Goal: Task Accomplishment & Management: Complete application form

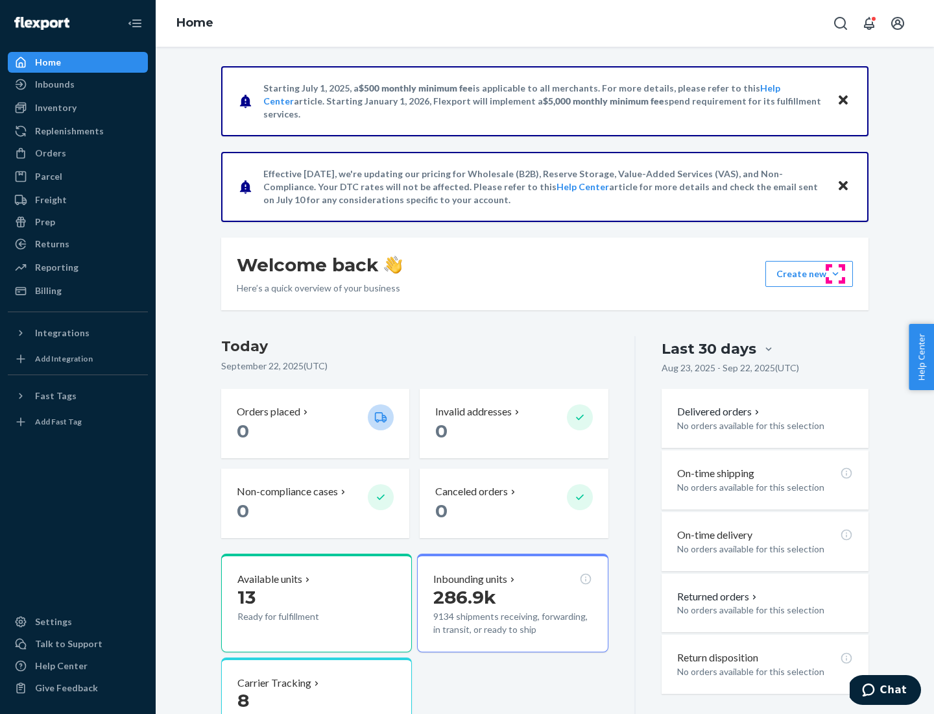
click at [836, 274] on button "Create new Create new inbound Create new order Create new product" at bounding box center [810, 274] width 88 height 26
click at [78, 84] on div "Inbounds" at bounding box center [78, 84] width 138 height 18
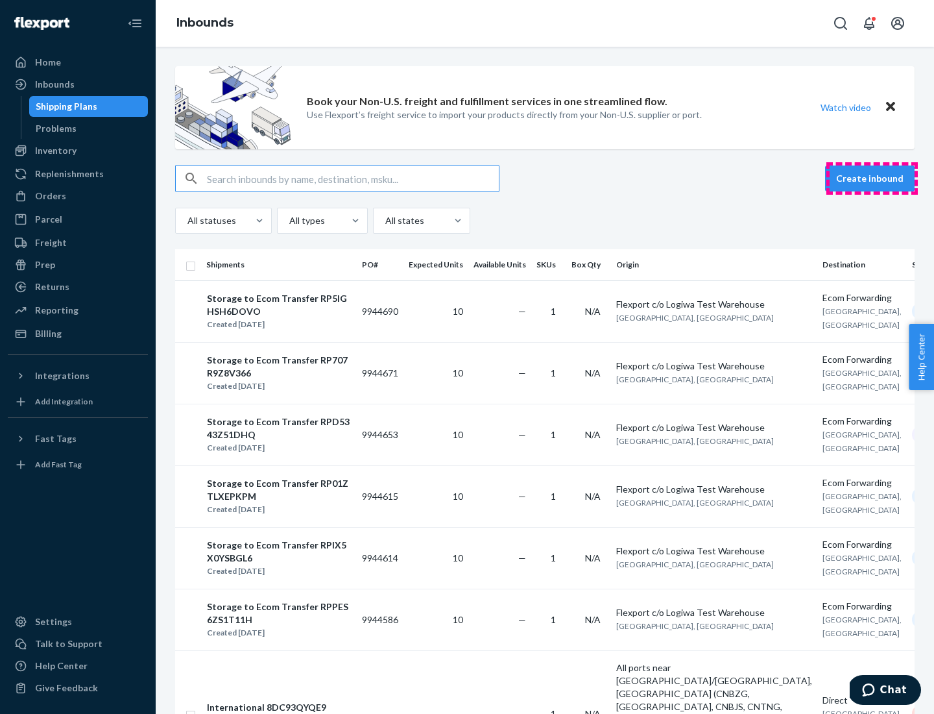
click at [872, 178] on button "Create inbound" at bounding box center [870, 178] width 90 height 26
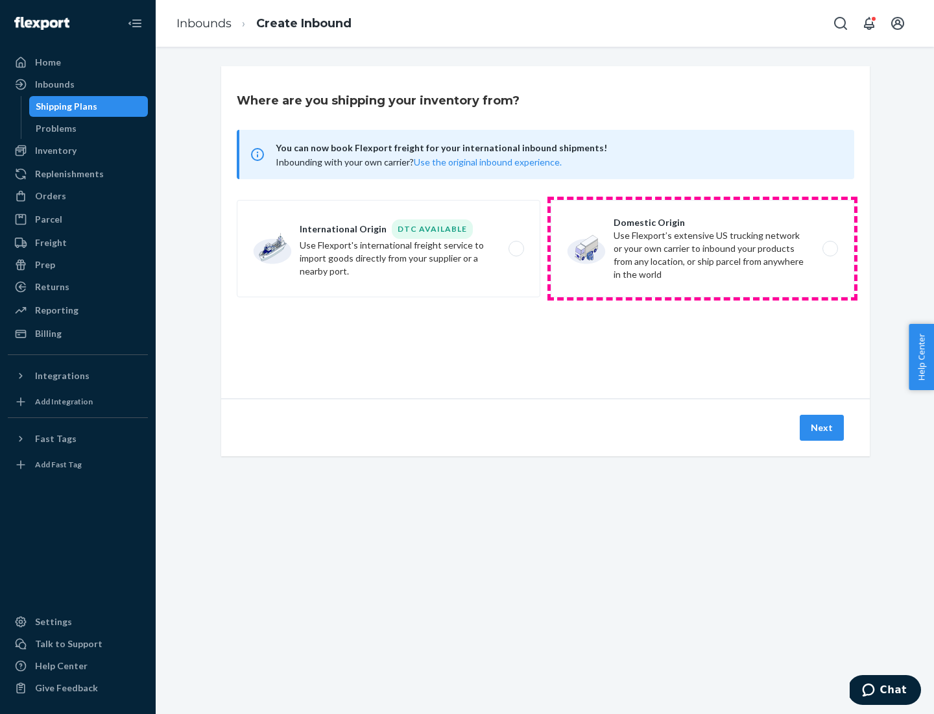
click at [703, 249] on label "Domestic Origin Use Flexport’s extensive US trucking network or your own carrie…" at bounding box center [703, 248] width 304 height 97
click at [830, 249] on input "Domestic Origin Use Flexport’s extensive US trucking network or your own carrie…" at bounding box center [834, 249] width 8 height 8
radio input "true"
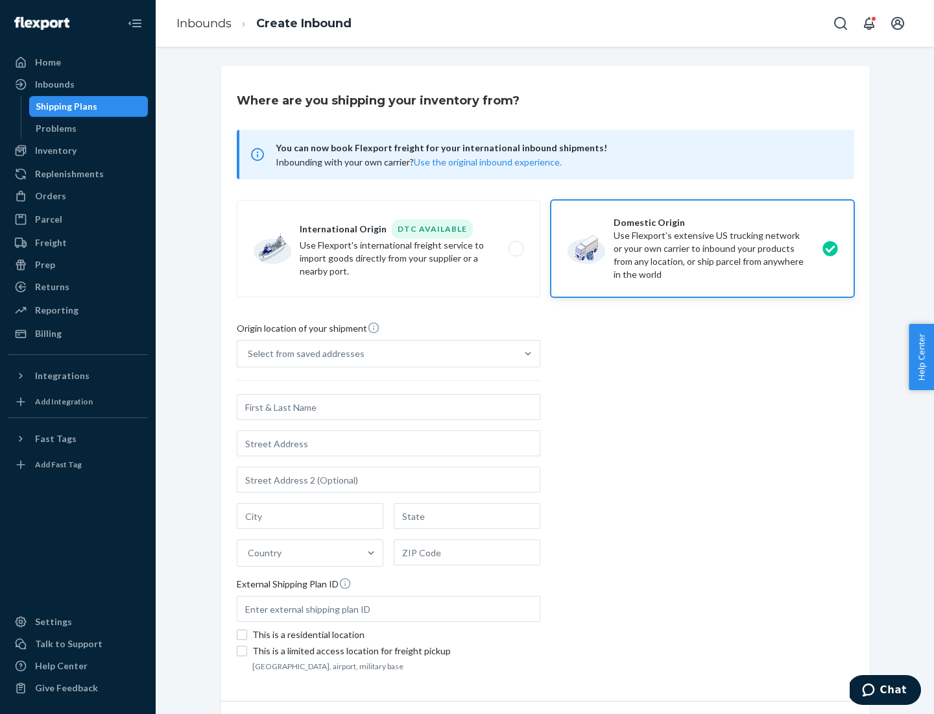
click at [303, 354] on div "Select from saved addresses" at bounding box center [306, 353] width 117 height 13
click at [249, 354] on input "Select from saved addresses" at bounding box center [248, 353] width 1 height 13
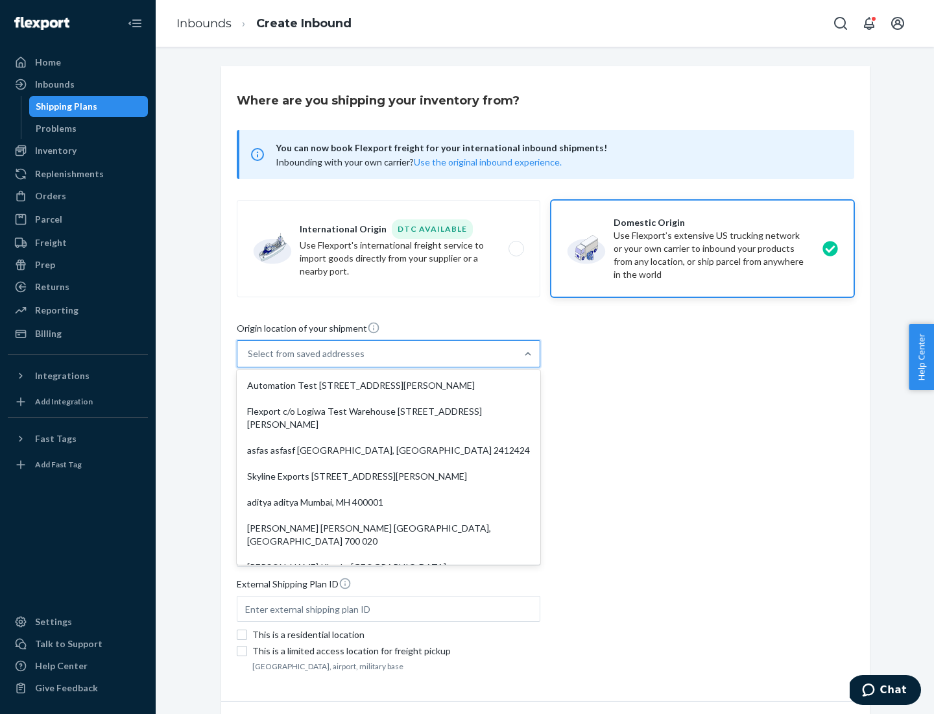
scroll to position [5, 0]
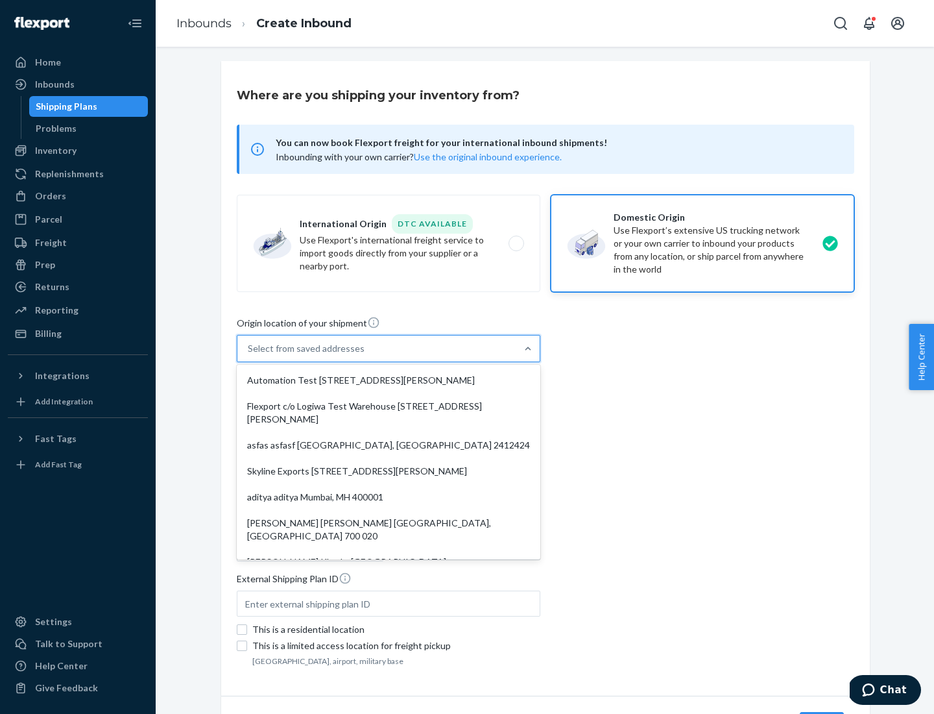
click at [389, 380] on div "Automation Test [STREET_ADDRESS][PERSON_NAME]" at bounding box center [388, 380] width 298 height 26
click at [249, 355] on input "option Automation Test [STREET_ADDRESS][PERSON_NAME]. 9 results available. Use …" at bounding box center [248, 348] width 1 height 13
type input "Automation Test"
type input "[STREET_ADDRESS][PERSON_NAME]"
type input "9th Floor"
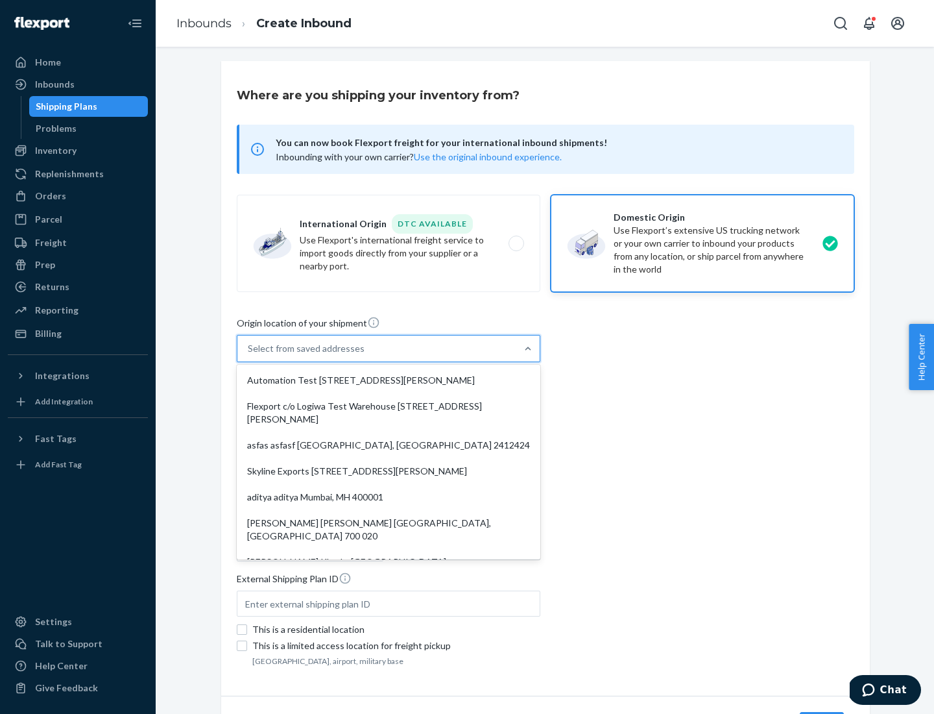
type input "[GEOGRAPHIC_DATA]"
type input "CA"
type input "94104"
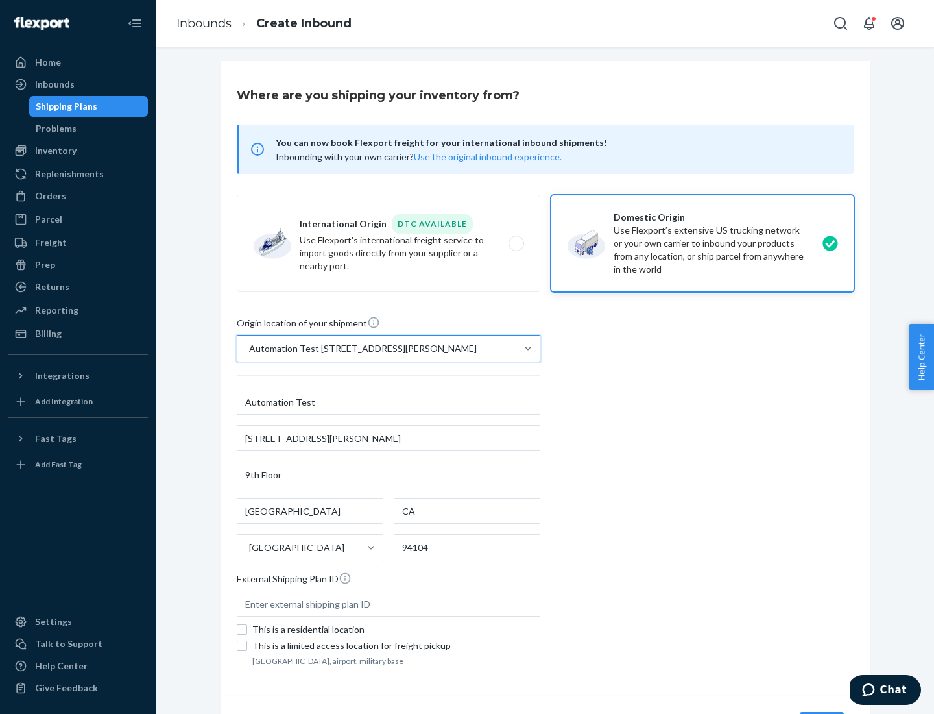
scroll to position [76, 0]
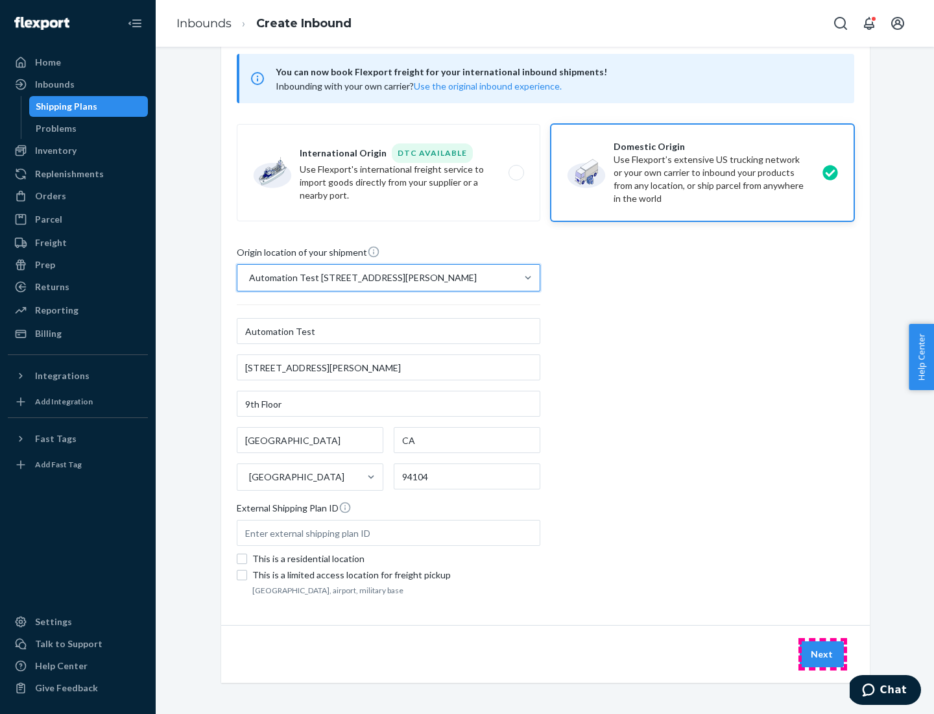
click at [823, 654] on button "Next" at bounding box center [822, 654] width 44 height 26
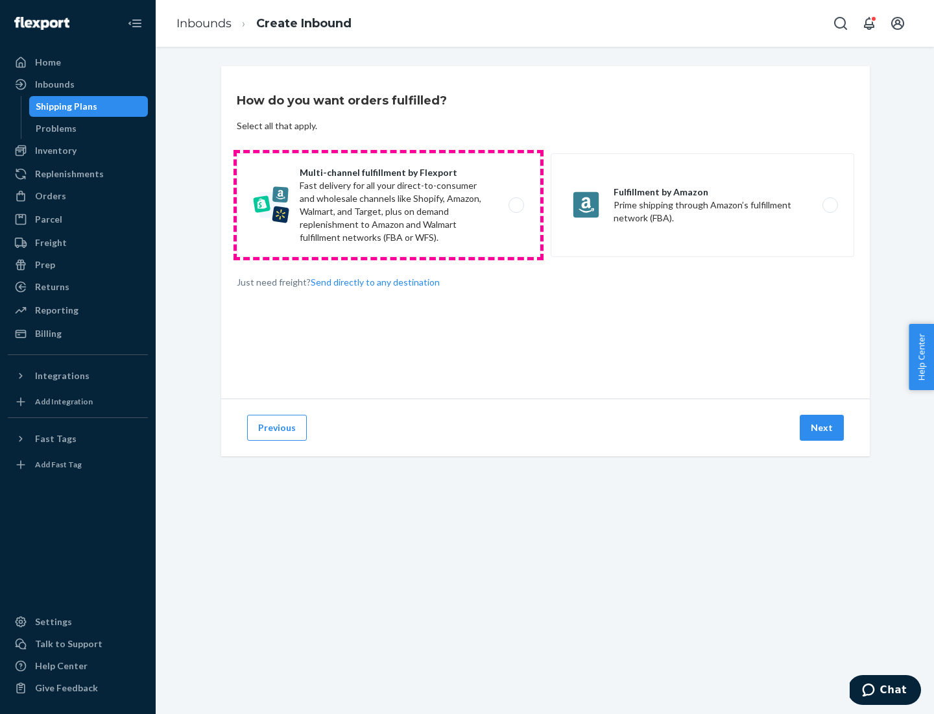
click at [389, 205] on label "Multi-channel fulfillment by Flexport Fast delivery for all your direct-to-cons…" at bounding box center [389, 205] width 304 height 104
click at [516, 205] on input "Multi-channel fulfillment by Flexport Fast delivery for all your direct-to-cons…" at bounding box center [520, 205] width 8 height 8
radio input "true"
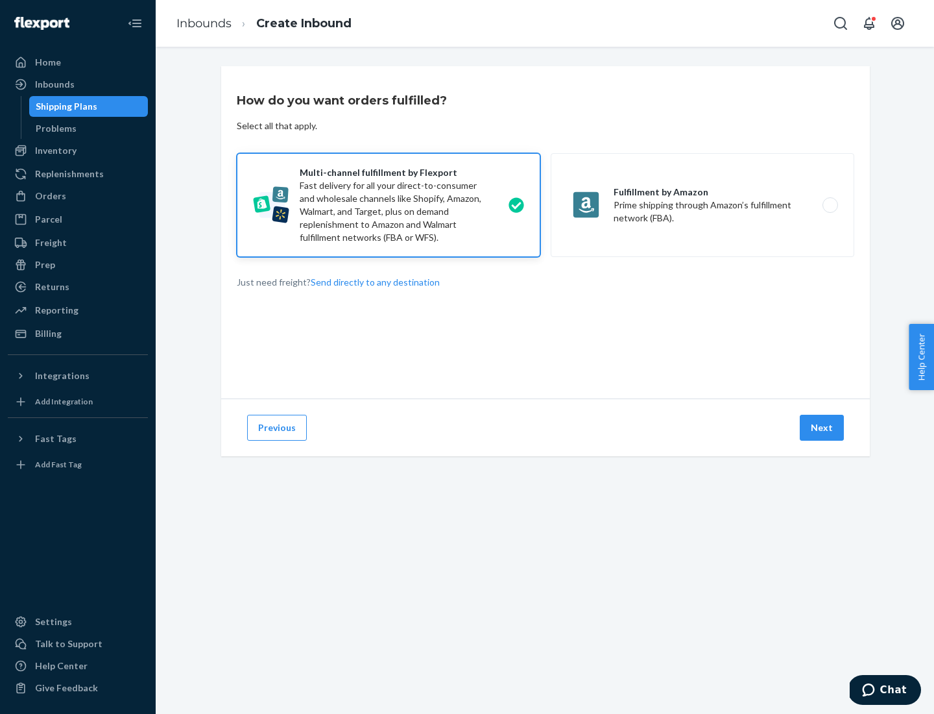
click at [823, 428] on button "Next" at bounding box center [822, 428] width 44 height 26
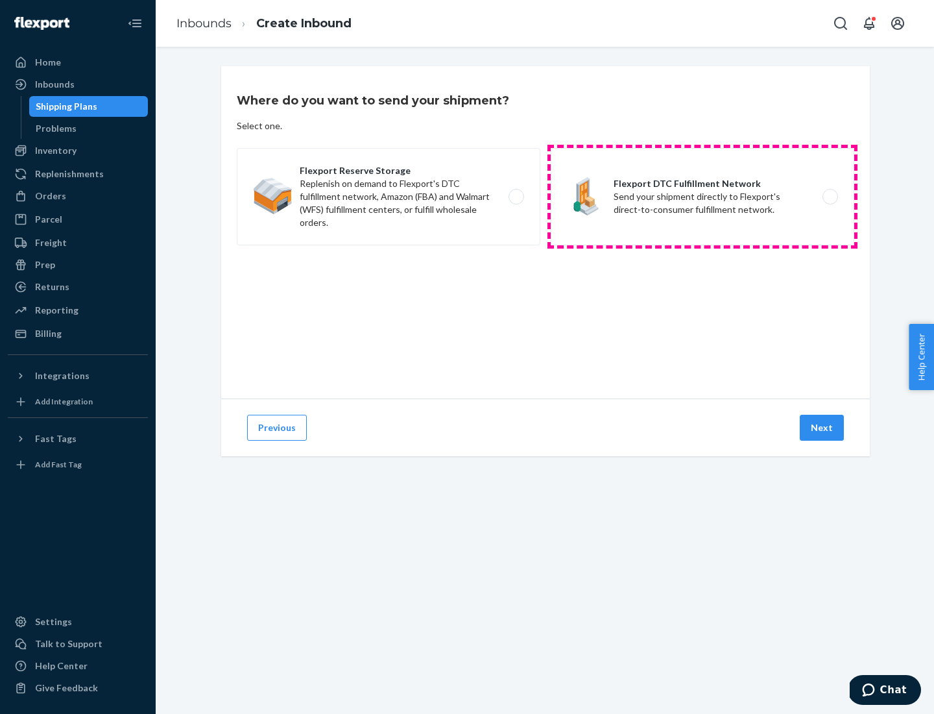
click at [703, 197] on label "Flexport DTC Fulfillment Network Send your shipment directly to Flexport's dire…" at bounding box center [703, 196] width 304 height 97
click at [830, 197] on input "Flexport DTC Fulfillment Network Send your shipment directly to Flexport's dire…" at bounding box center [834, 197] width 8 height 8
radio input "true"
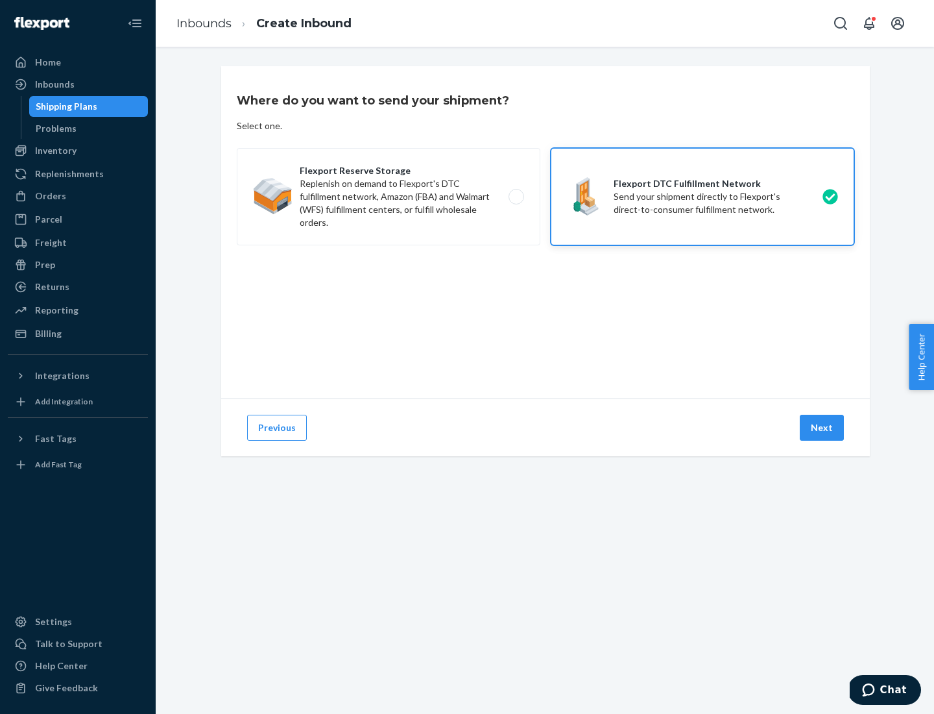
click at [823, 428] on button "Next" at bounding box center [822, 428] width 44 height 26
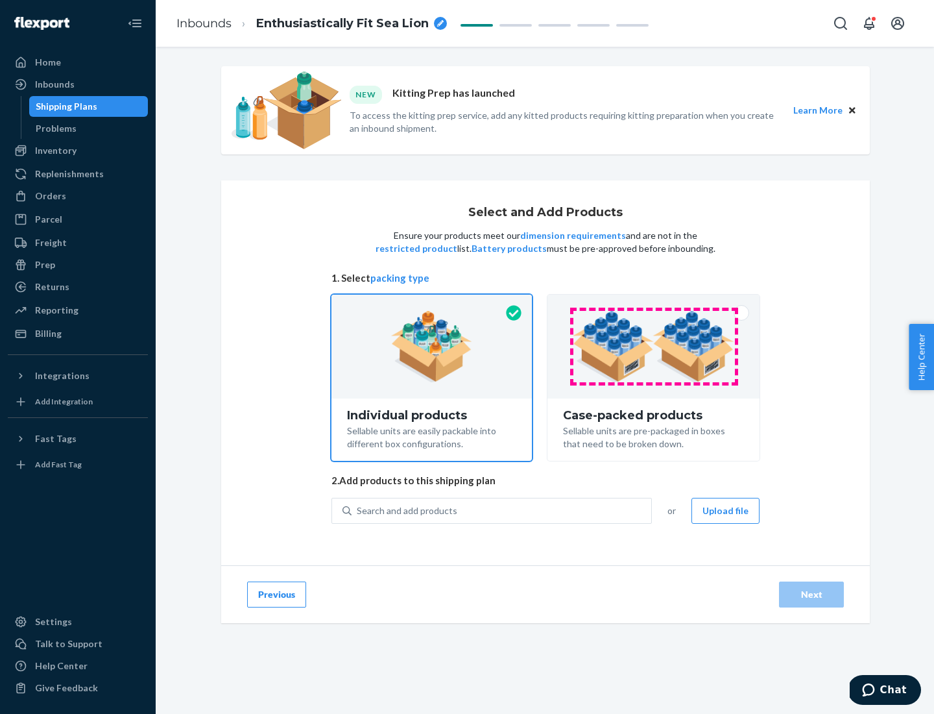
click at [654, 346] on img at bounding box center [654, 346] width 162 height 71
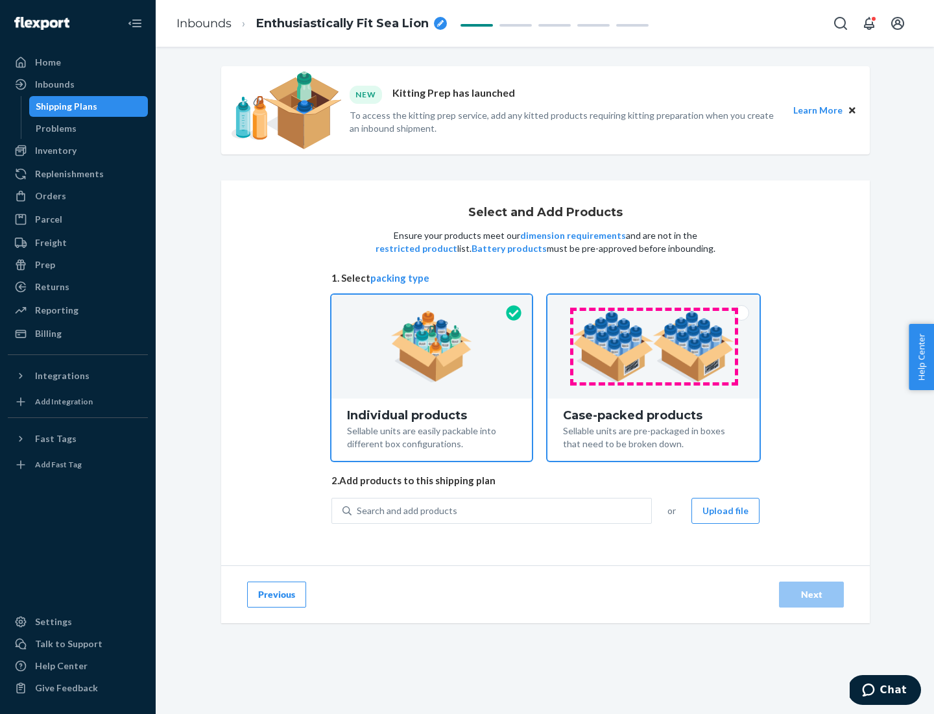
click at [654, 303] on input "Case-packed products Sellable units are pre-packaged in boxes that need to be b…" at bounding box center [654, 299] width 8 height 8
radio input "true"
radio input "false"
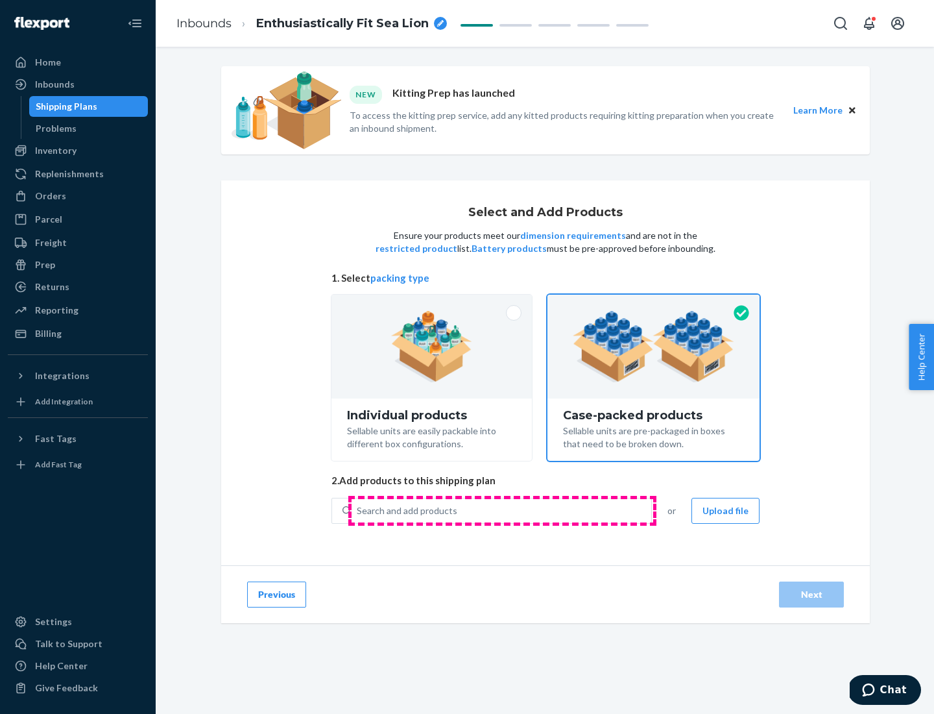
click at [502, 510] on div "Search and add products" at bounding box center [502, 510] width 300 height 23
click at [358, 510] on input "Search and add products" at bounding box center [357, 510] width 1 height 13
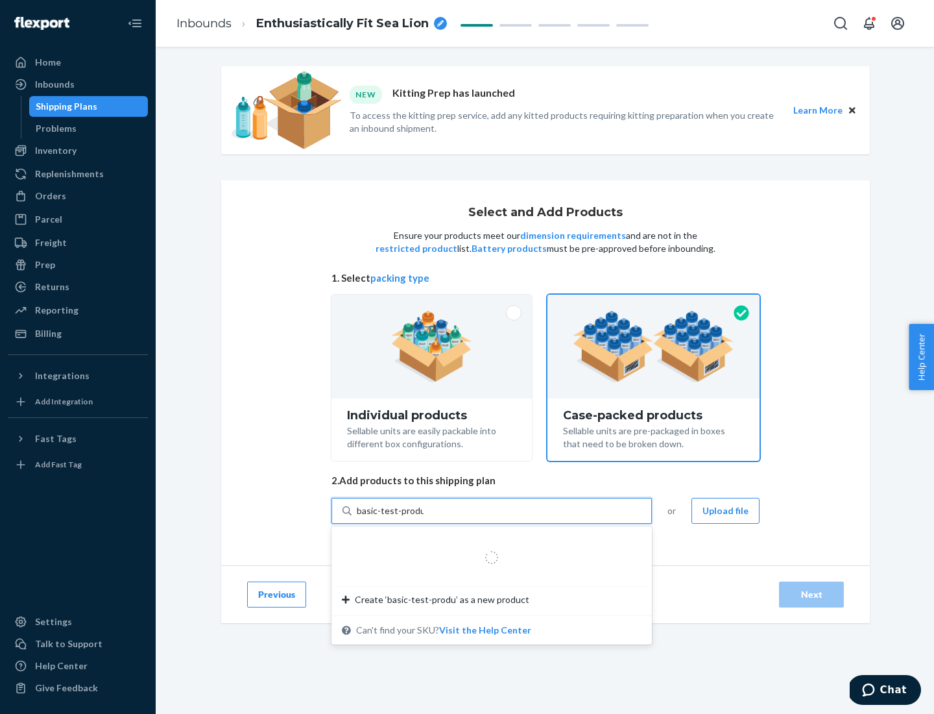
type input "basic-test-product-1"
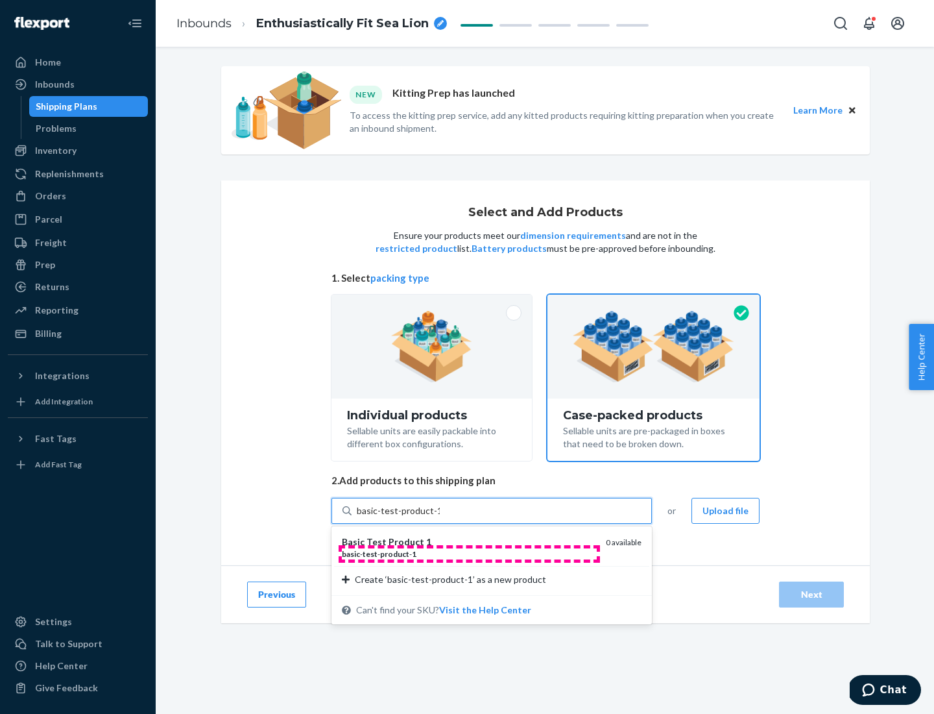
click at [469, 553] on div "basic - test - product - 1" at bounding box center [469, 553] width 254 height 11
click at [440, 517] on input "basic-test-product-1" at bounding box center [398, 510] width 83 height 13
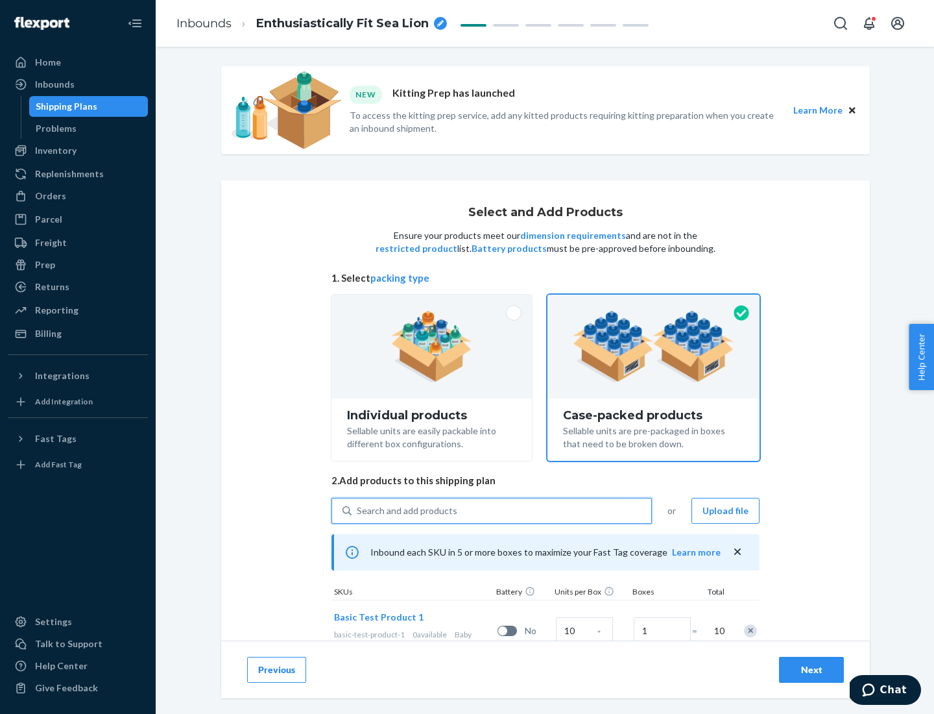
scroll to position [47, 0]
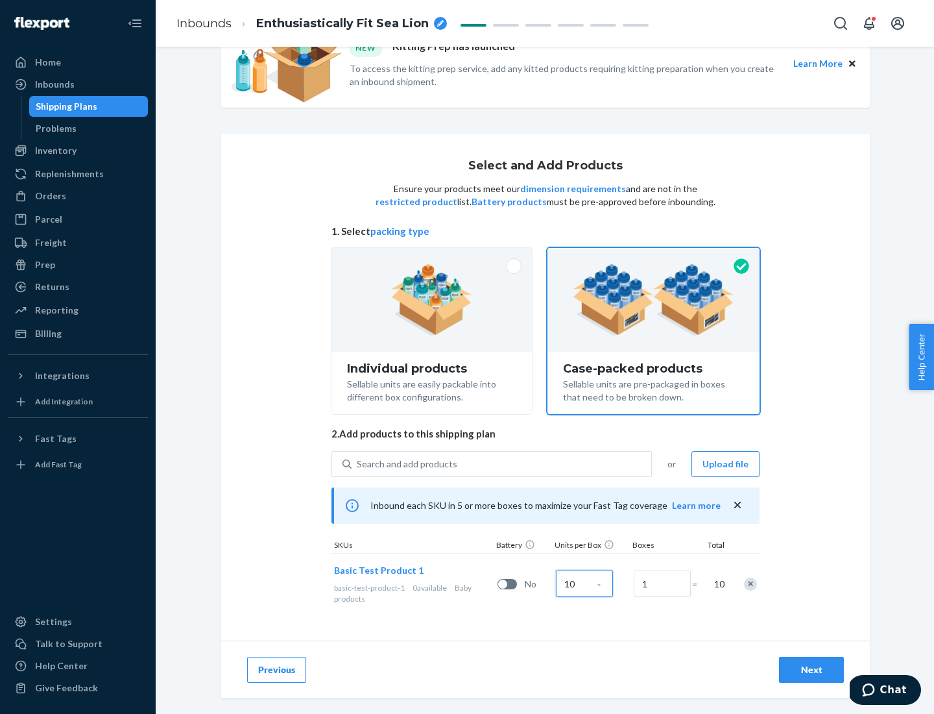
type input "10"
type input "7"
click at [812, 670] on div "Next" at bounding box center [811, 669] width 43 height 13
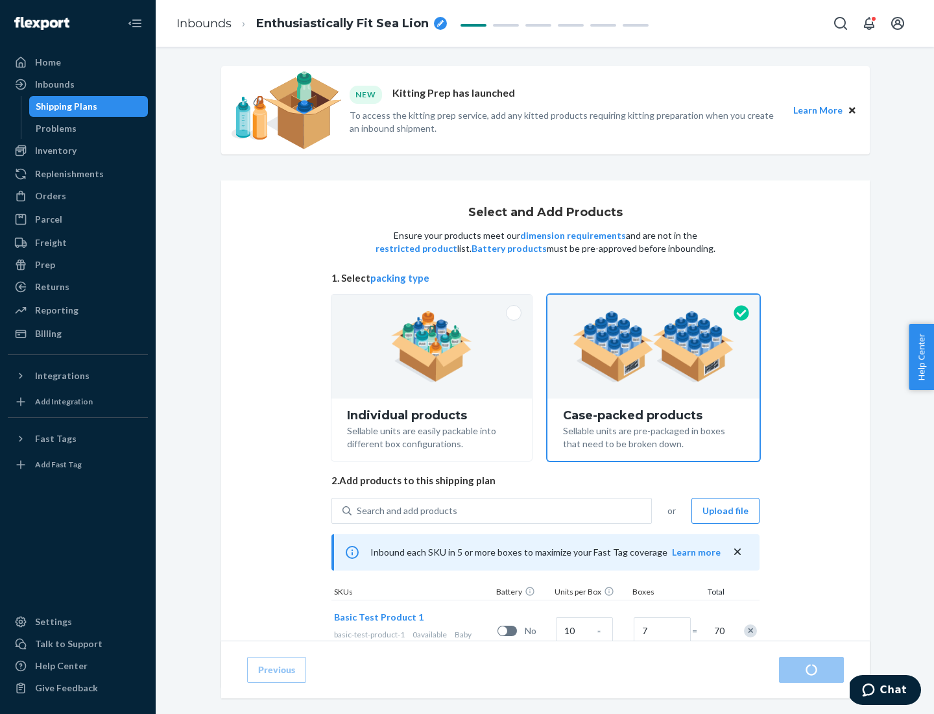
radio input "true"
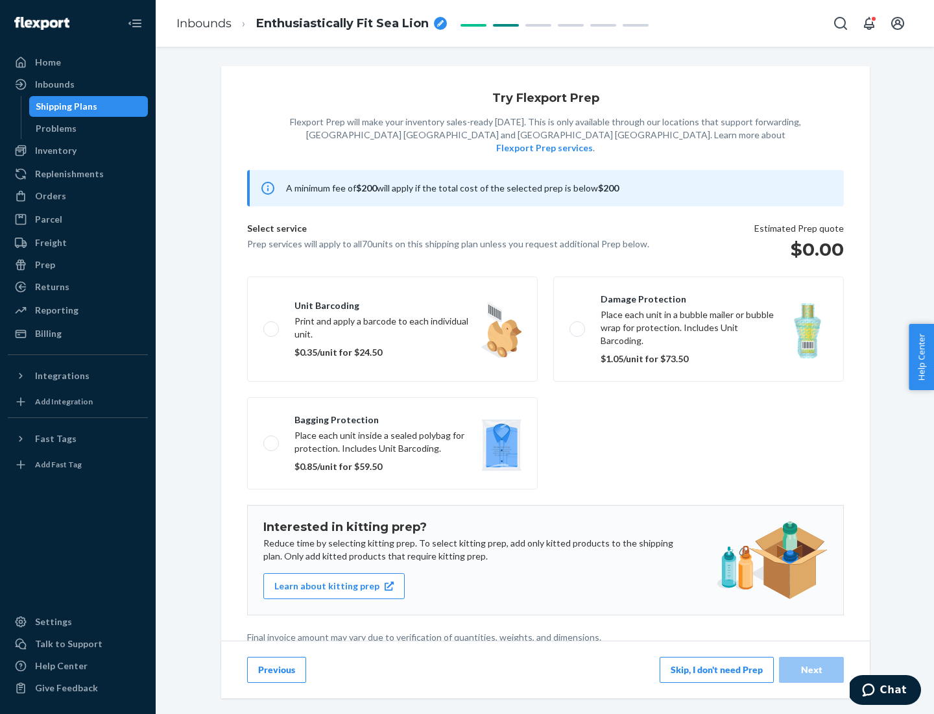
scroll to position [3, 0]
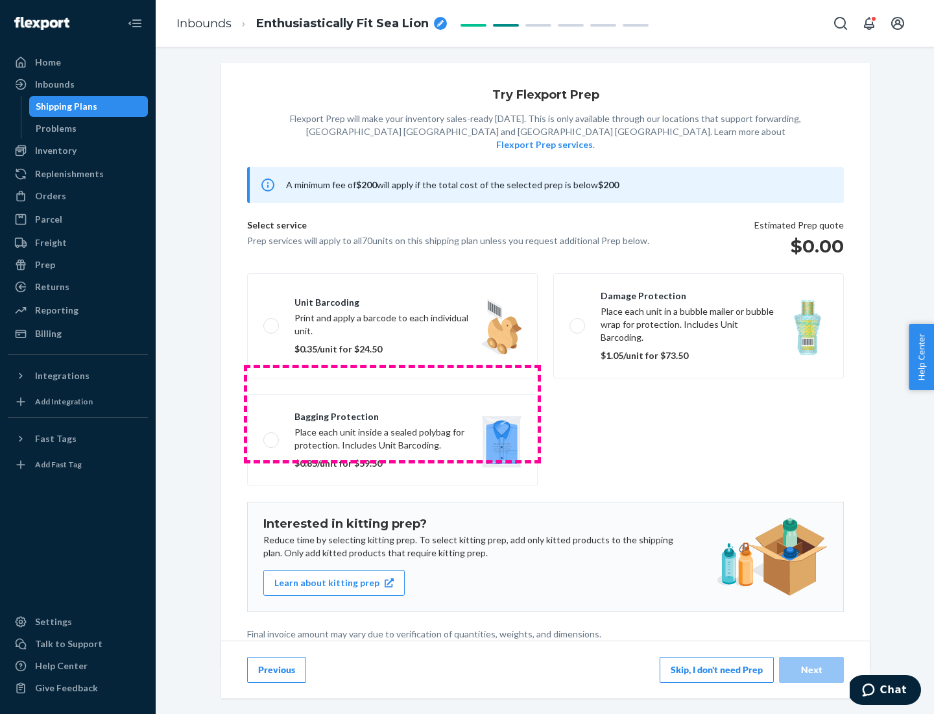
click at [393, 413] on label "Bagging protection Place each unit inside a sealed polybag for protection. Incl…" at bounding box center [392, 440] width 291 height 92
click at [272, 435] on input "Bagging protection Place each unit inside a sealed polybag for protection. Incl…" at bounding box center [267, 439] width 8 height 8
checkbox input "true"
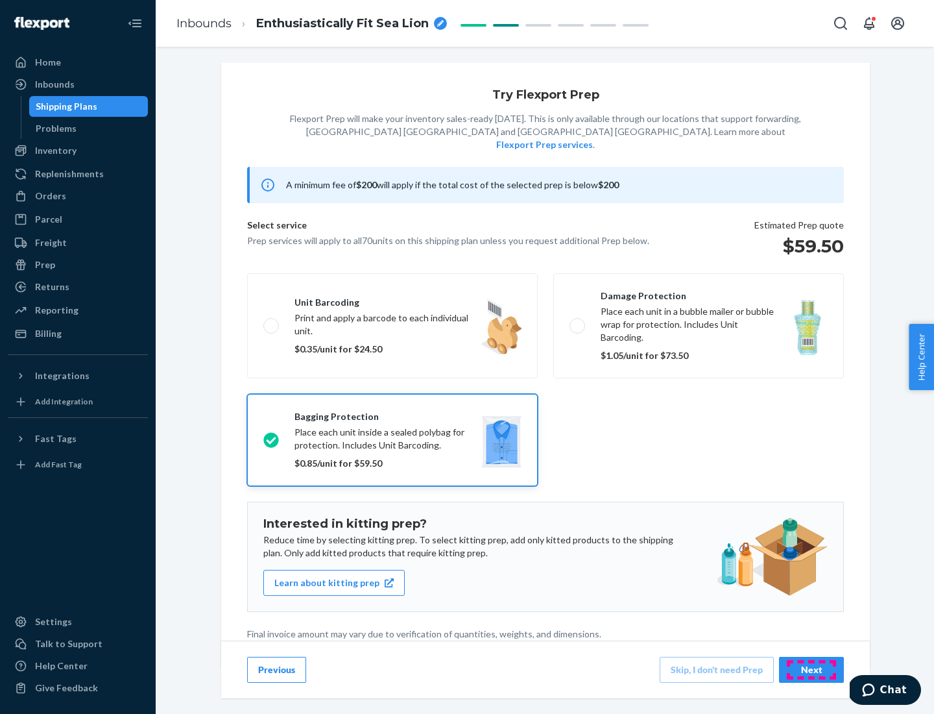
click at [812, 669] on div "Next" at bounding box center [811, 669] width 43 height 13
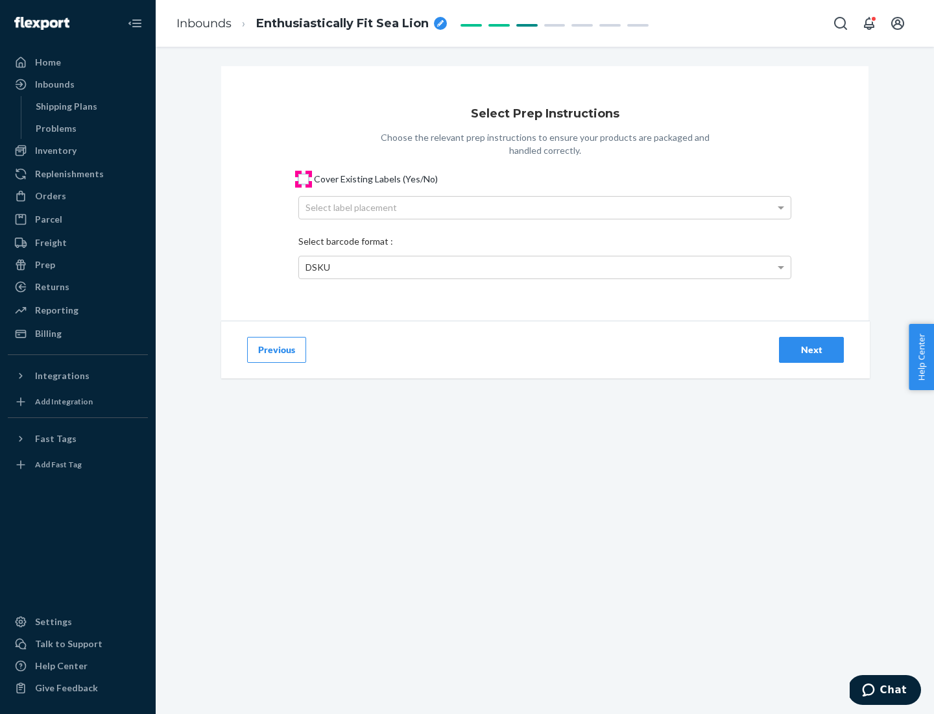
click at [304, 178] on input "Cover Existing Labels (Yes/No)" at bounding box center [303, 179] width 10 height 10
checkbox input "true"
click at [545, 207] on div "Select label placement" at bounding box center [545, 208] width 492 height 22
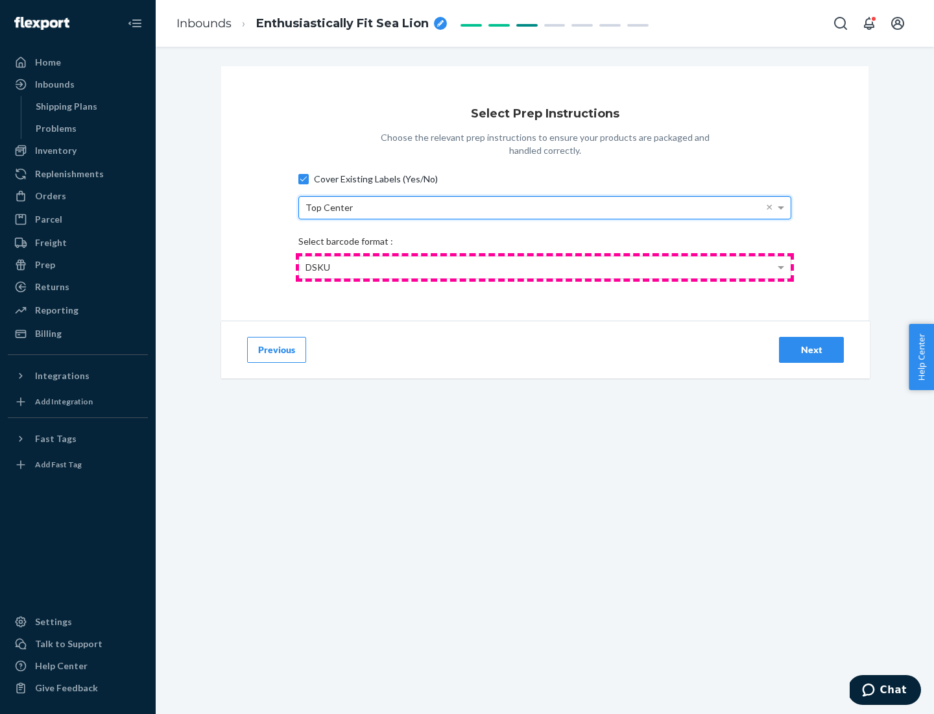
click at [545, 267] on div "DSKU" at bounding box center [545, 267] width 492 height 22
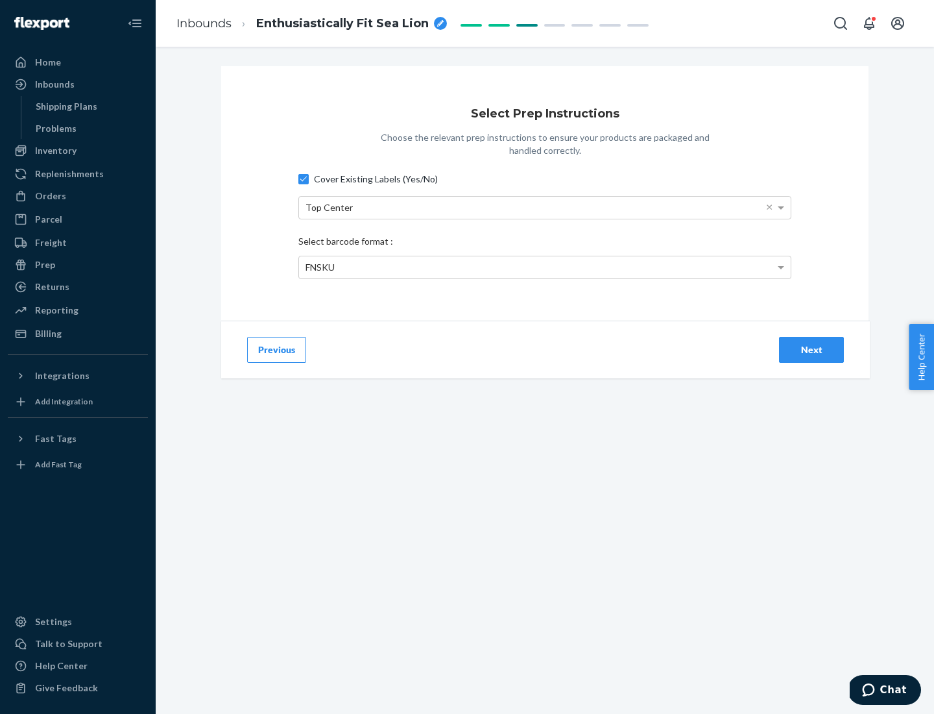
click at [812, 349] on div "Next" at bounding box center [811, 349] width 43 height 13
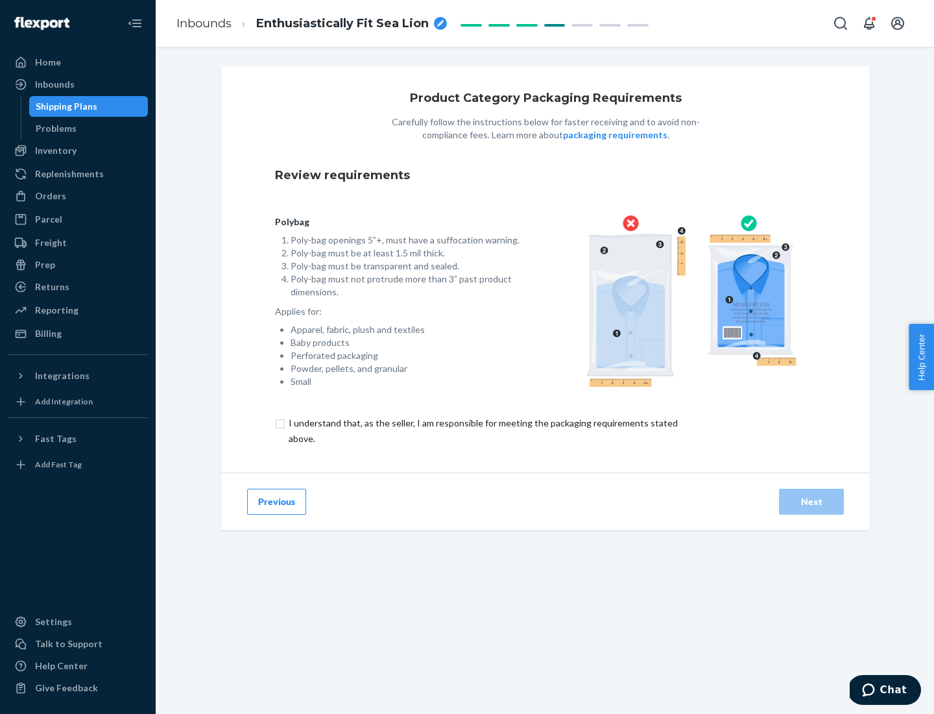
click at [482, 430] on input "checkbox" at bounding box center [490, 430] width 431 height 31
checkbox input "true"
click at [812, 501] on div "Next" at bounding box center [811, 501] width 43 height 13
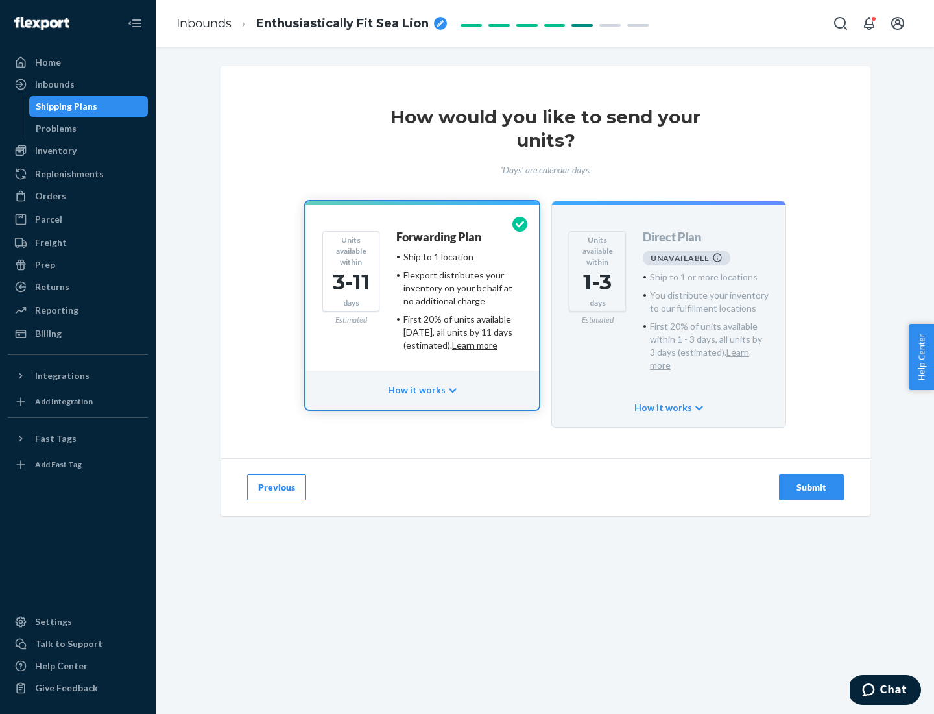
click at [440, 237] on h4 "Forwarding Plan" at bounding box center [438, 237] width 85 height 13
click at [812, 481] on div "Submit" at bounding box center [811, 487] width 43 height 13
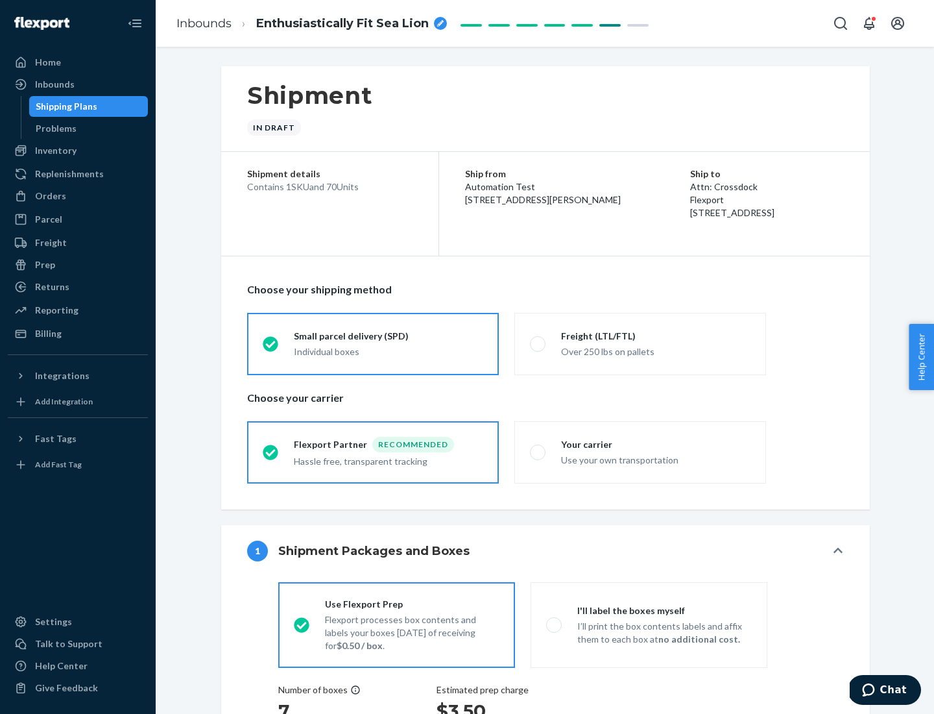
radio input "true"
radio input "false"
radio input "true"
radio input "false"
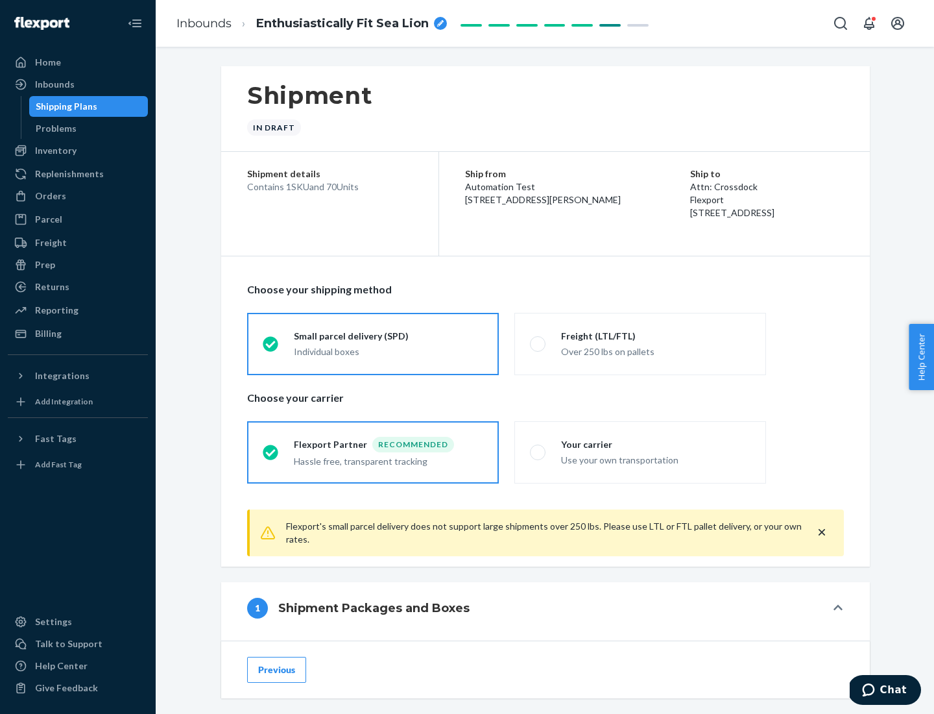
click at [640, 343] on div "Over 250 lbs on pallets" at bounding box center [655, 351] width 189 height 16
click at [539, 343] on input "Freight (LTL/FTL) Over 250 lbs on pallets" at bounding box center [534, 343] width 8 height 8
radio input "true"
radio input "false"
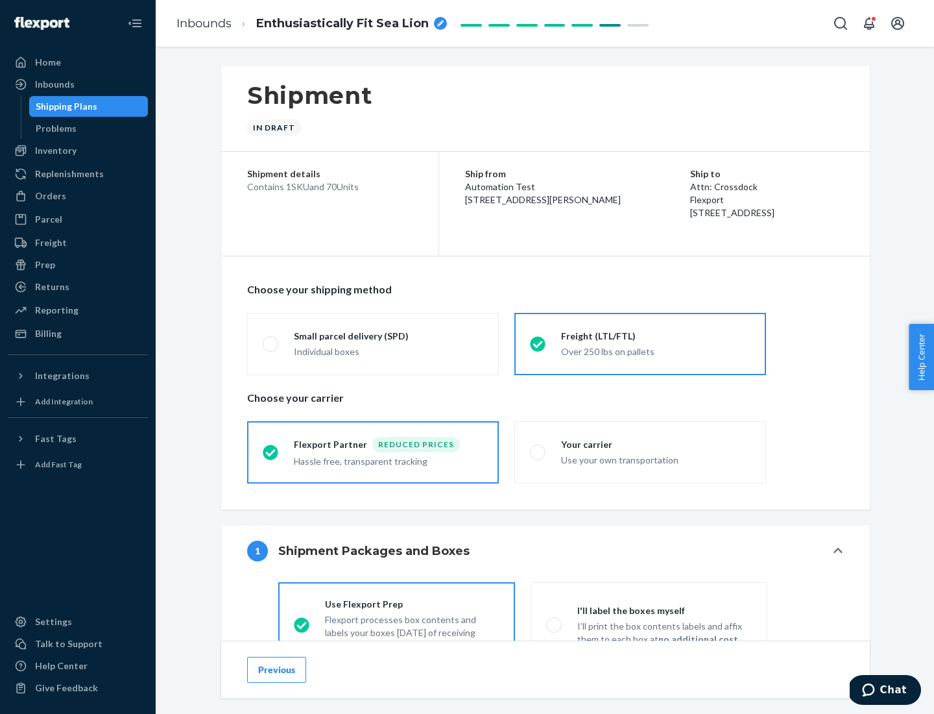
scroll to position [72, 0]
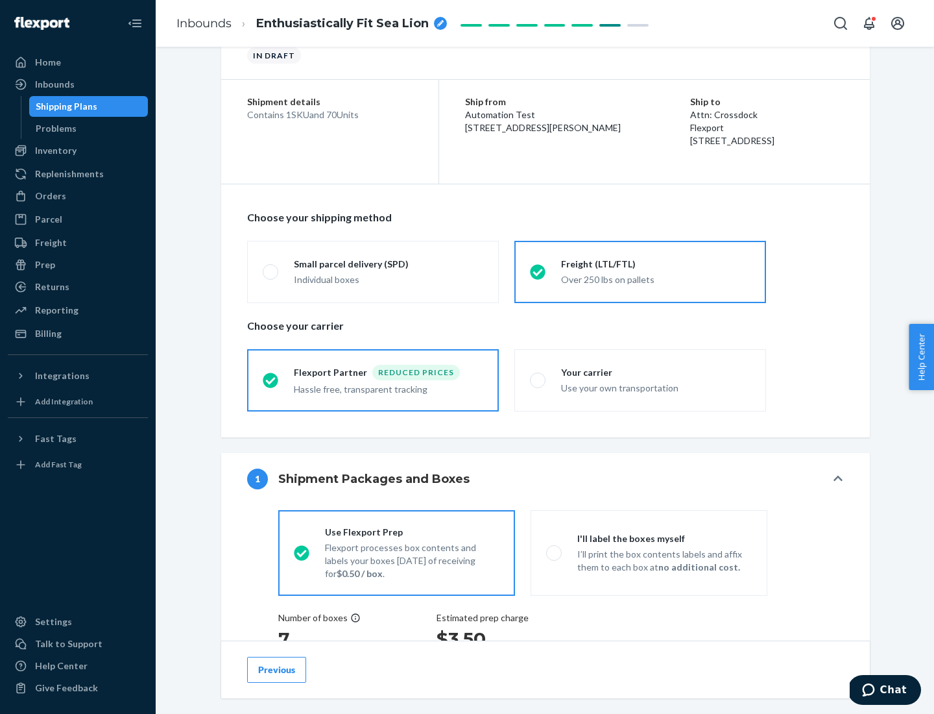
click at [373, 380] on div "Hassle free, transparent tracking" at bounding box center [388, 388] width 189 height 16
click at [271, 380] on input "Flexport Partner Reduced prices Hassle free, transparent tracking" at bounding box center [267, 380] width 8 height 8
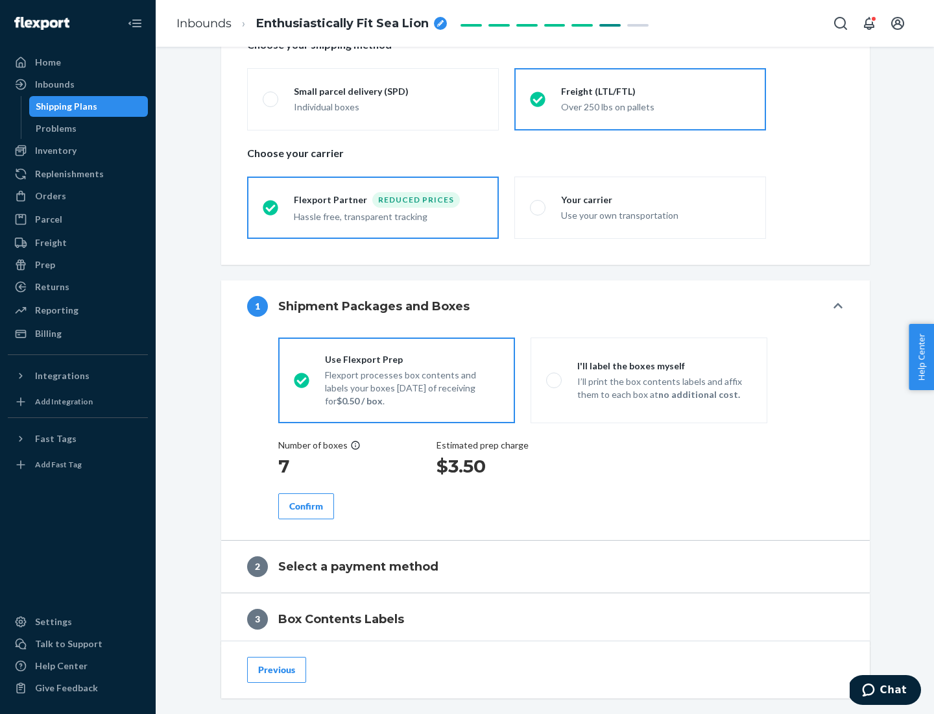
click at [649, 380] on p "I’ll print the box contents labels and affix them to each box at no additional …" at bounding box center [664, 388] width 175 height 26
click at [555, 380] on input "I'll label the boxes myself I’ll print the box contents labels and affix them t…" at bounding box center [550, 380] width 8 height 8
radio input "true"
radio input "false"
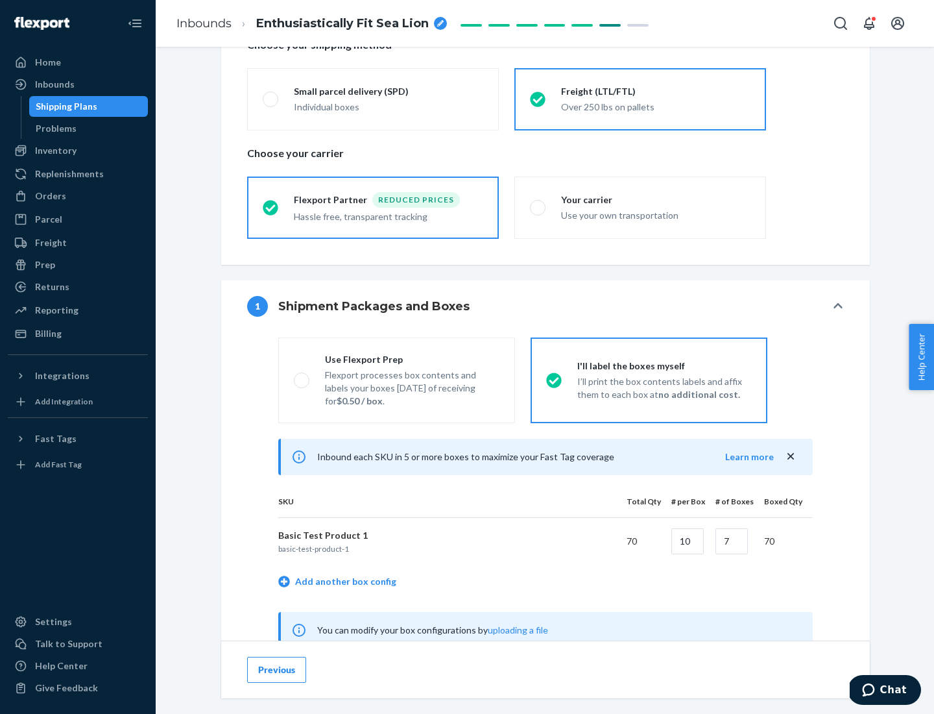
scroll to position [406, 0]
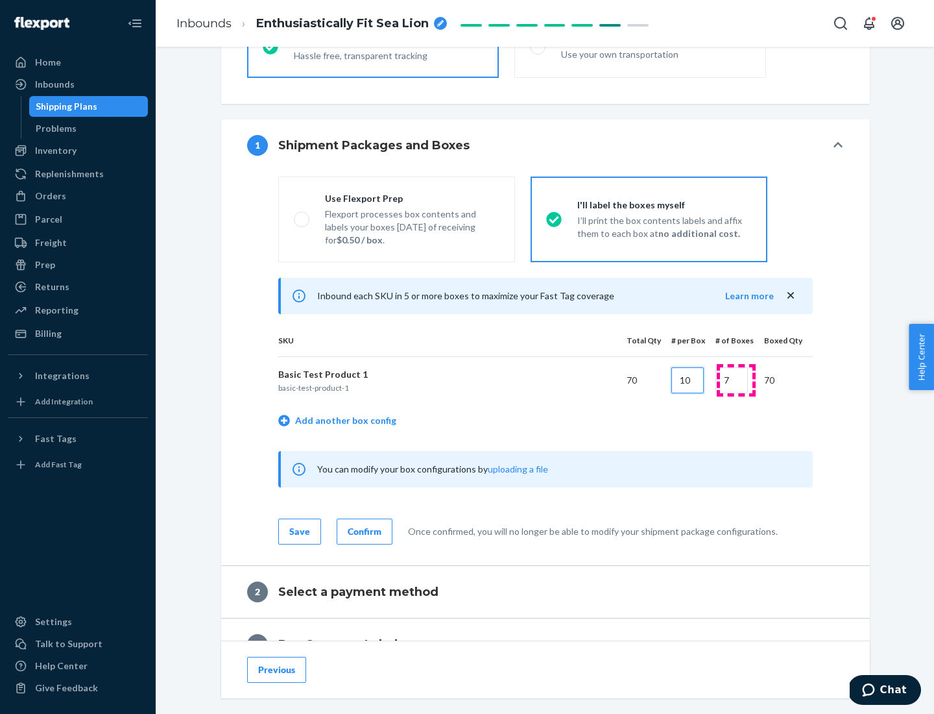
type input "10"
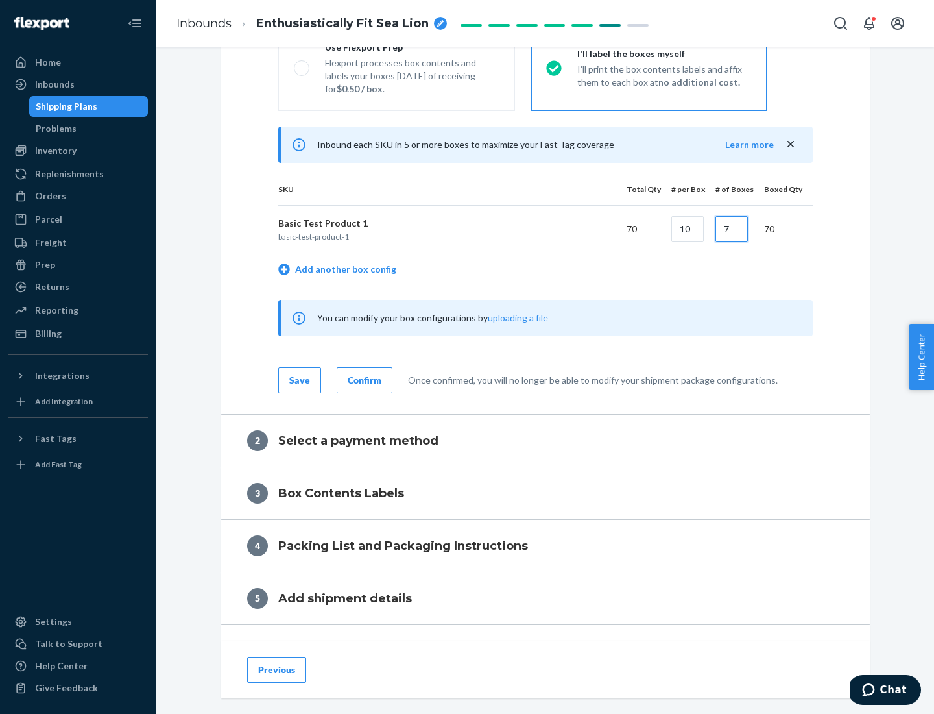
type input "7"
click at [363, 380] on div "Confirm" at bounding box center [365, 380] width 34 height 13
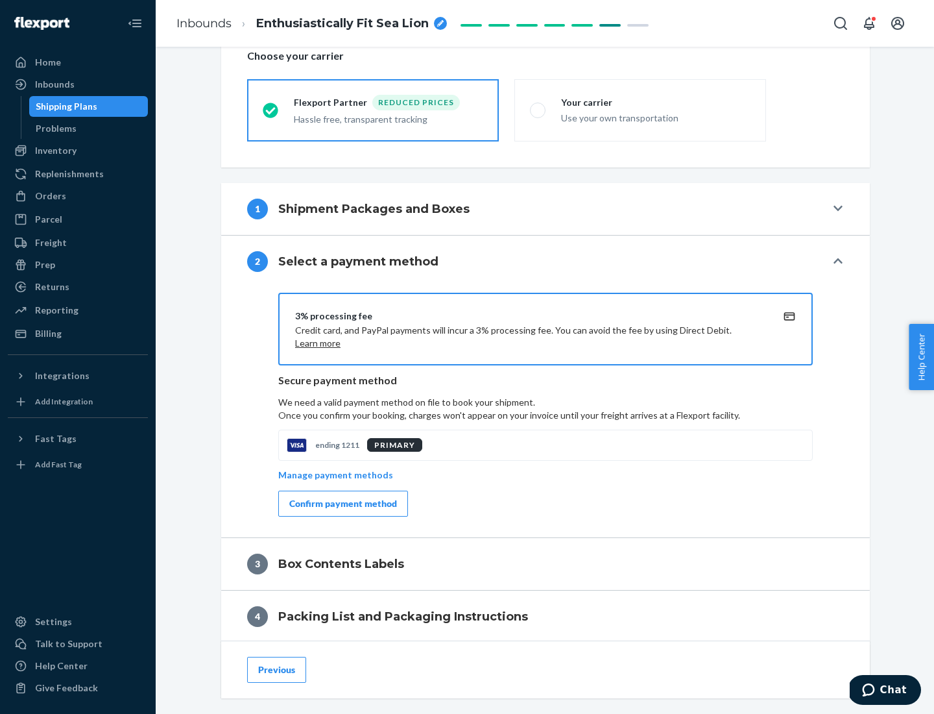
scroll to position [465, 0]
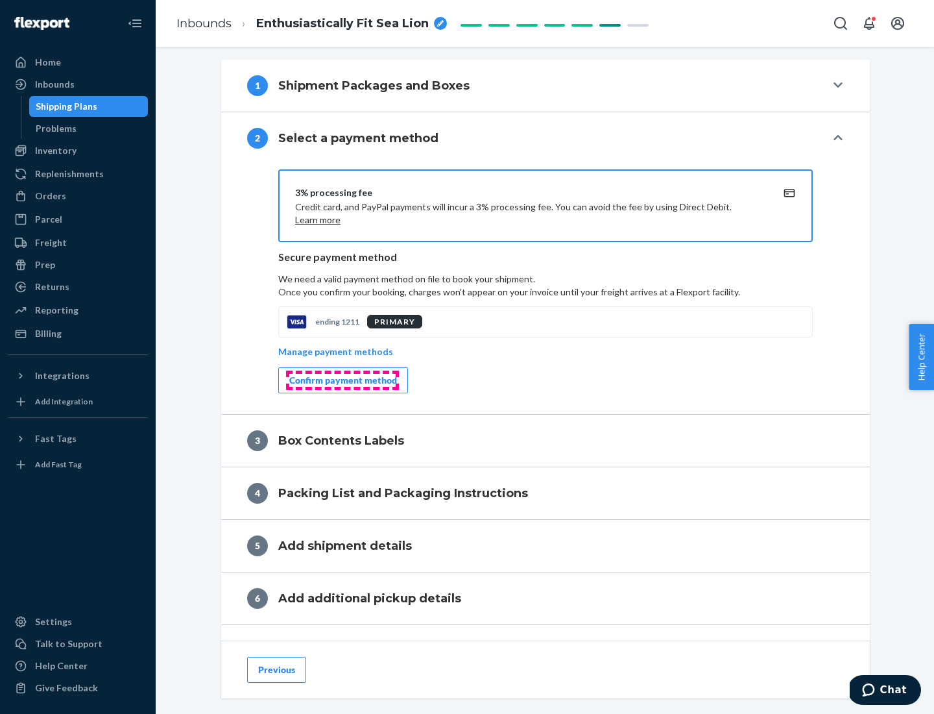
click at [342, 380] on div "Confirm payment method" at bounding box center [343, 380] width 108 height 13
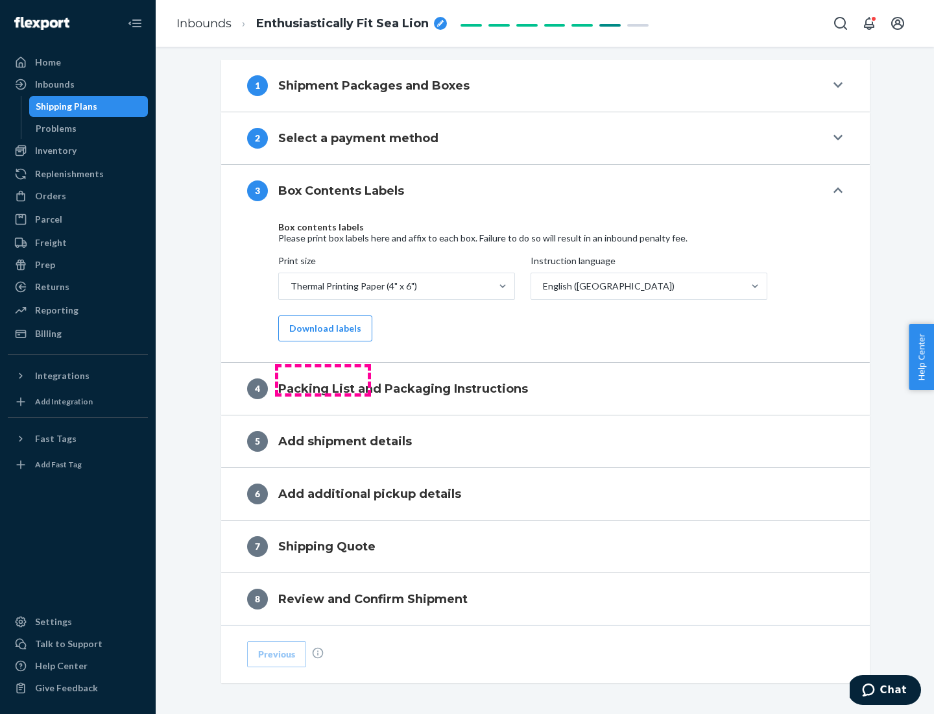
scroll to position [413, 0]
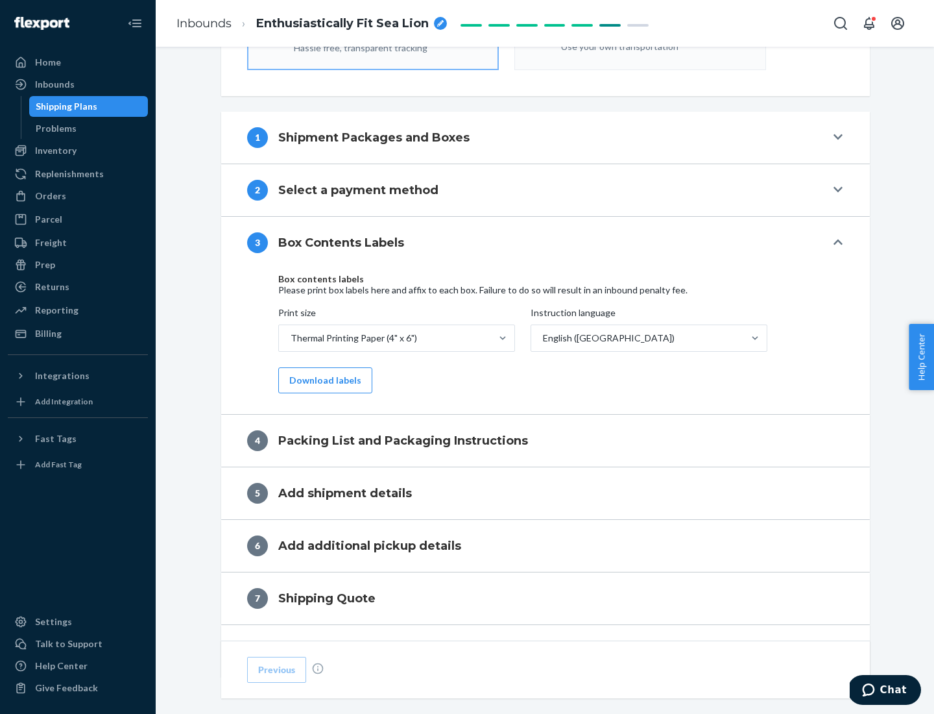
click at [322, 380] on button "Download labels" at bounding box center [325, 380] width 94 height 26
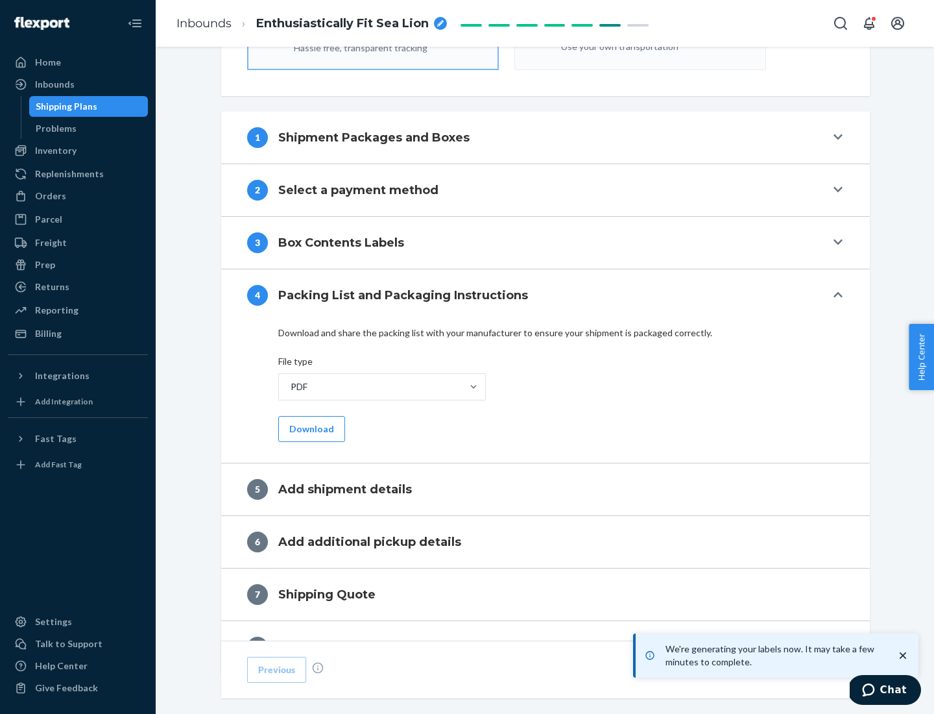
scroll to position [462, 0]
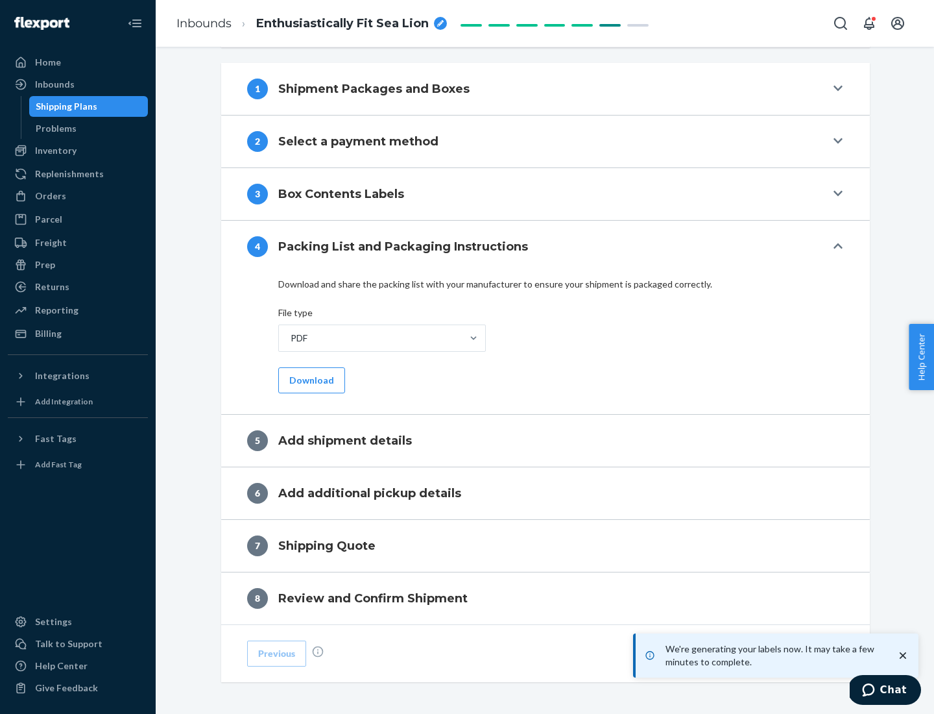
click at [310, 380] on button "Download" at bounding box center [311, 380] width 67 height 26
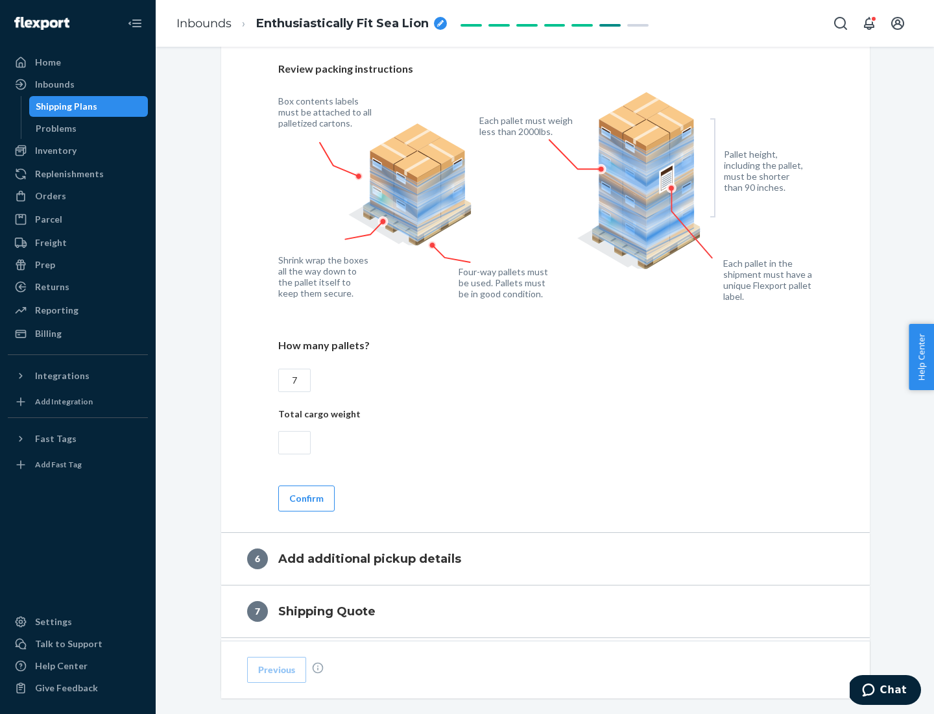
scroll to position [895, 0]
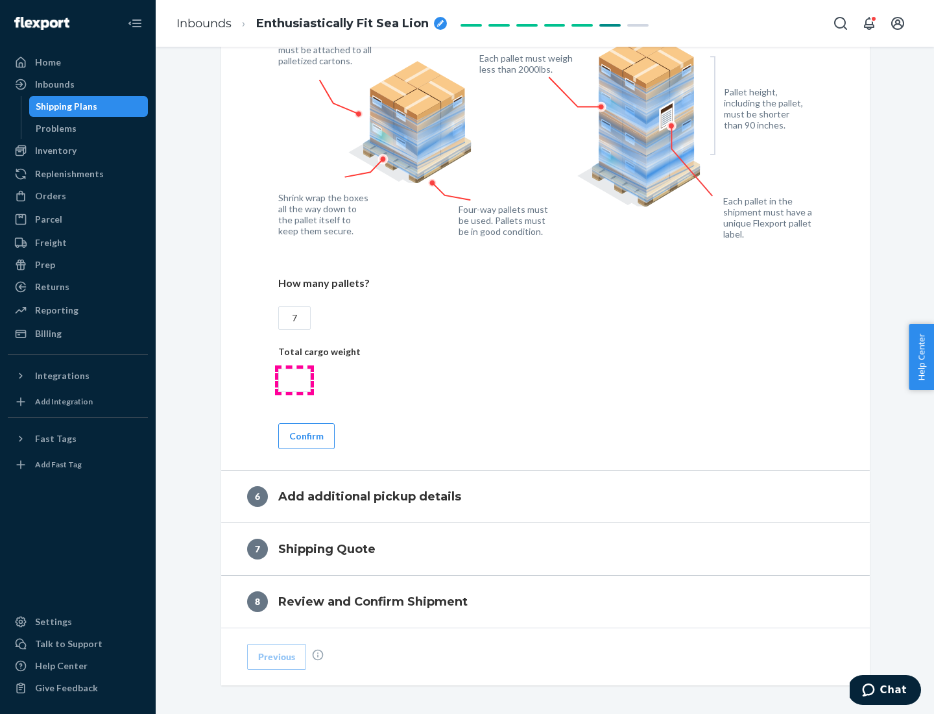
type input "7"
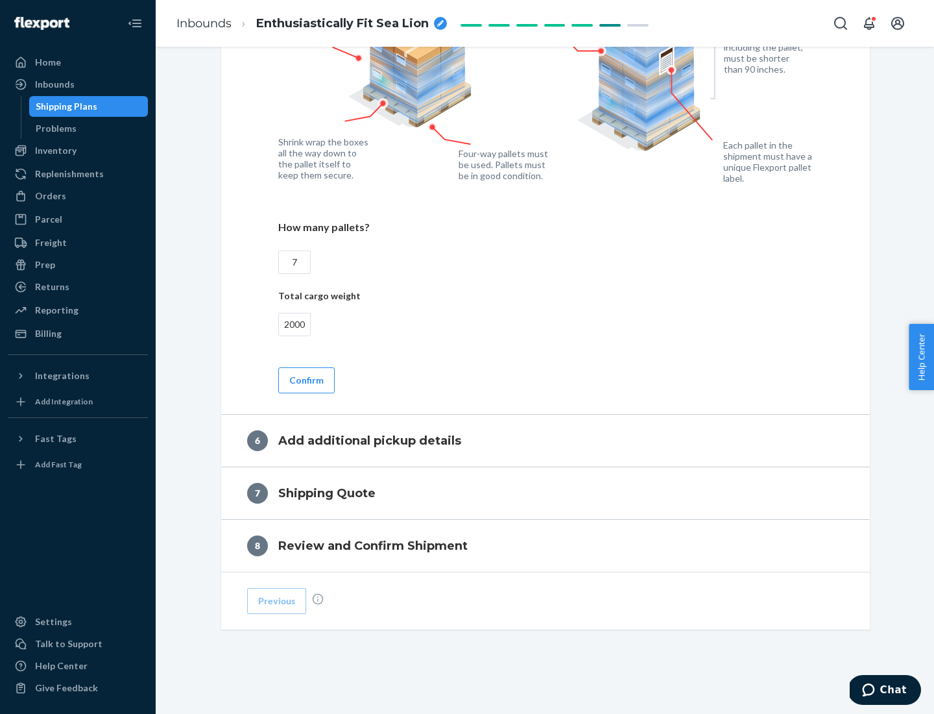
type input "2000"
click at [306, 380] on button "Confirm" at bounding box center [306, 380] width 56 height 26
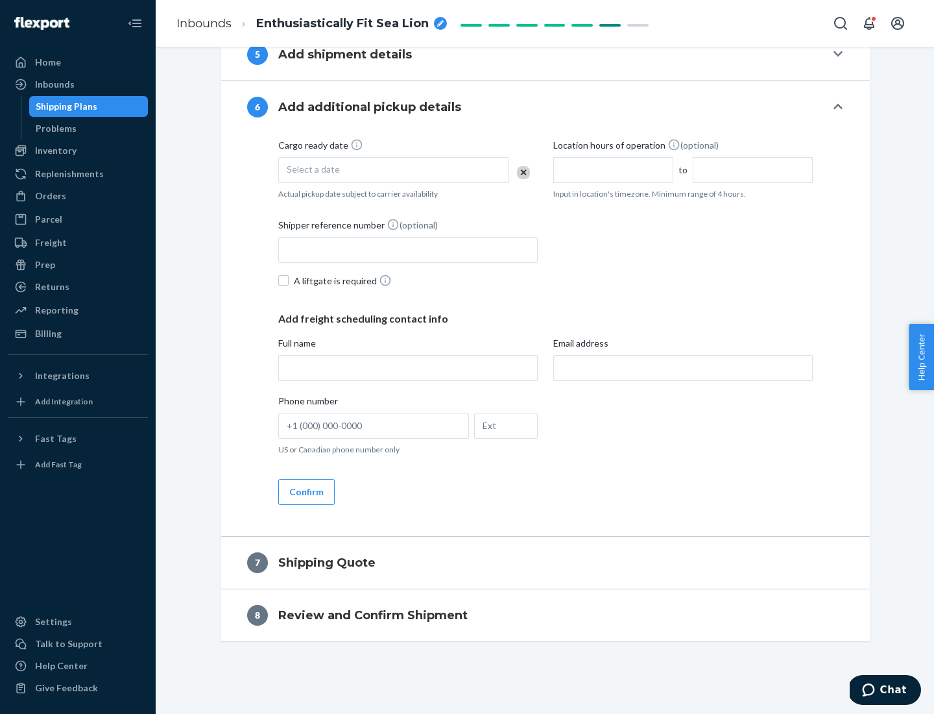
scroll to position [496, 0]
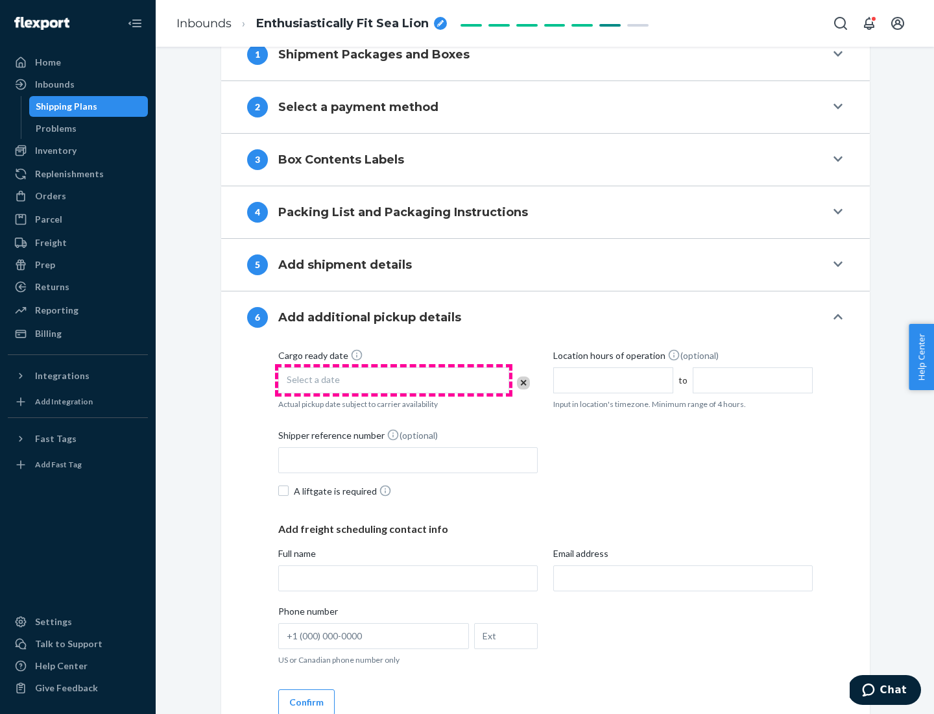
click at [394, 380] on div "Select a date" at bounding box center [393, 380] width 231 height 26
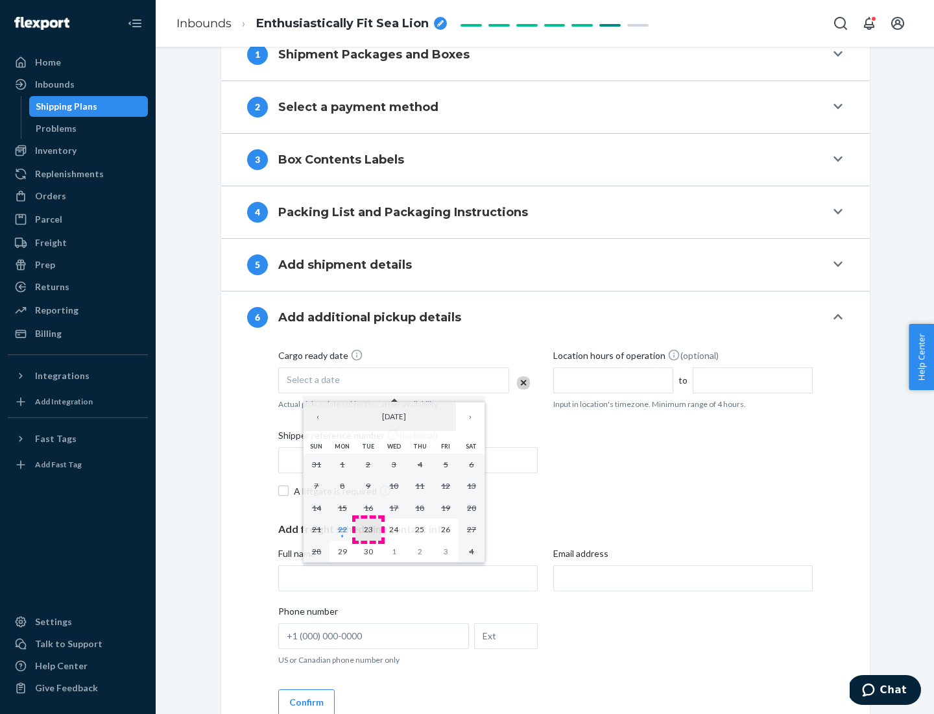
click at [368, 529] on abbr "23" at bounding box center [368, 529] width 9 height 10
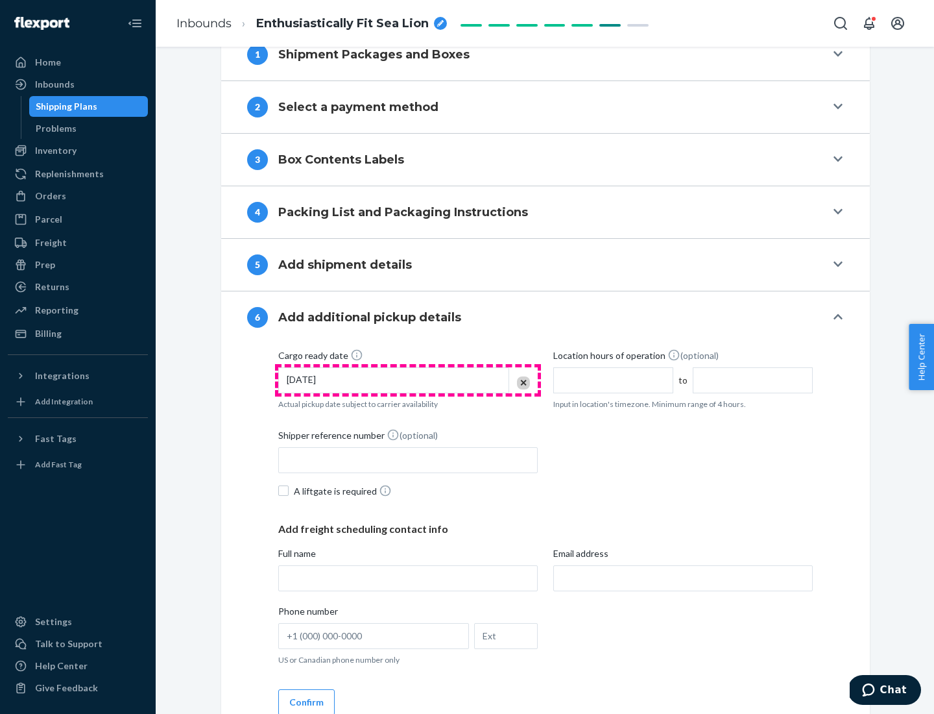
scroll to position [694, 0]
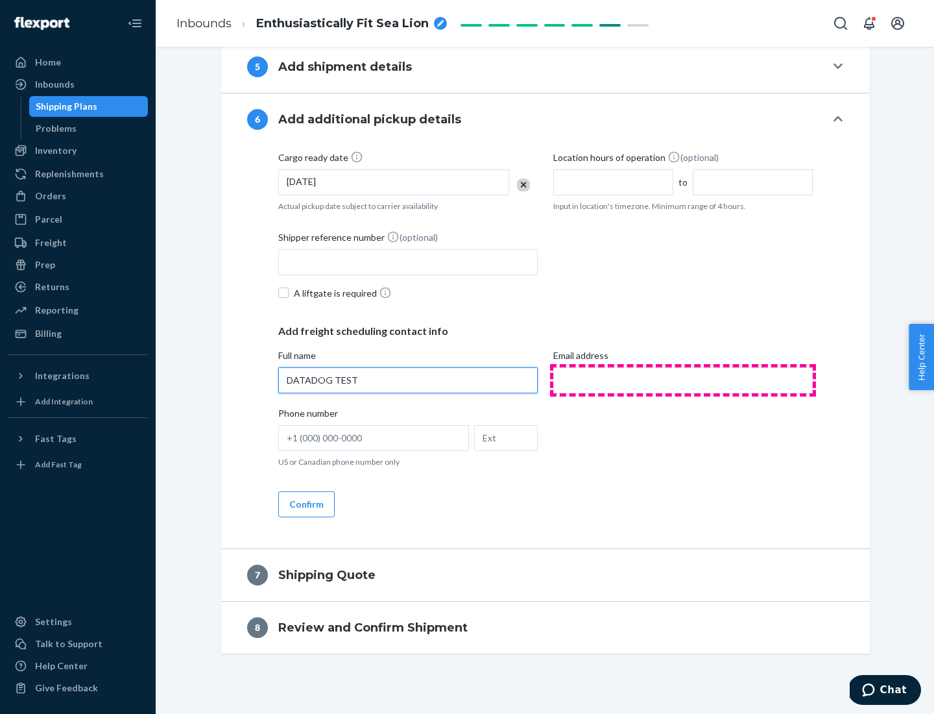
type input "DATADOG TEST"
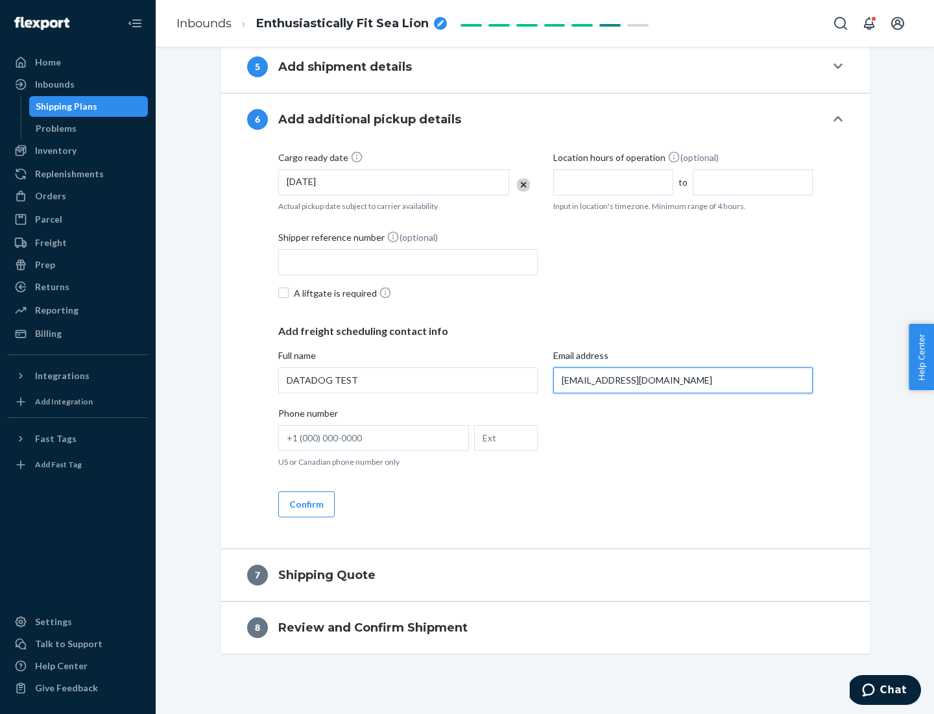
scroll to position [707, 0]
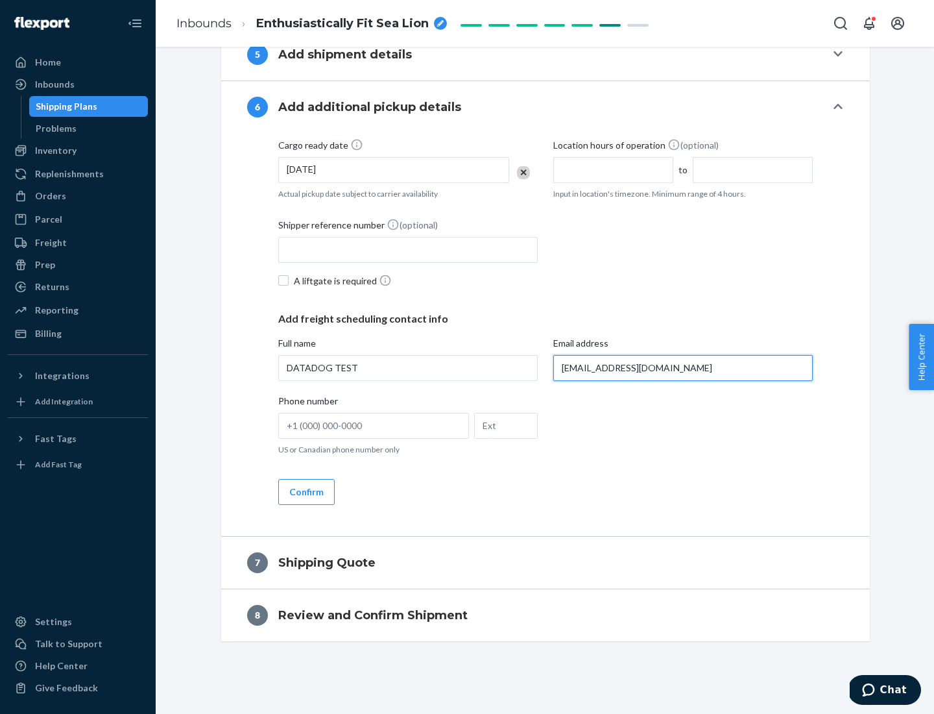
type input "[EMAIL_ADDRESS][DOMAIN_NAME]"
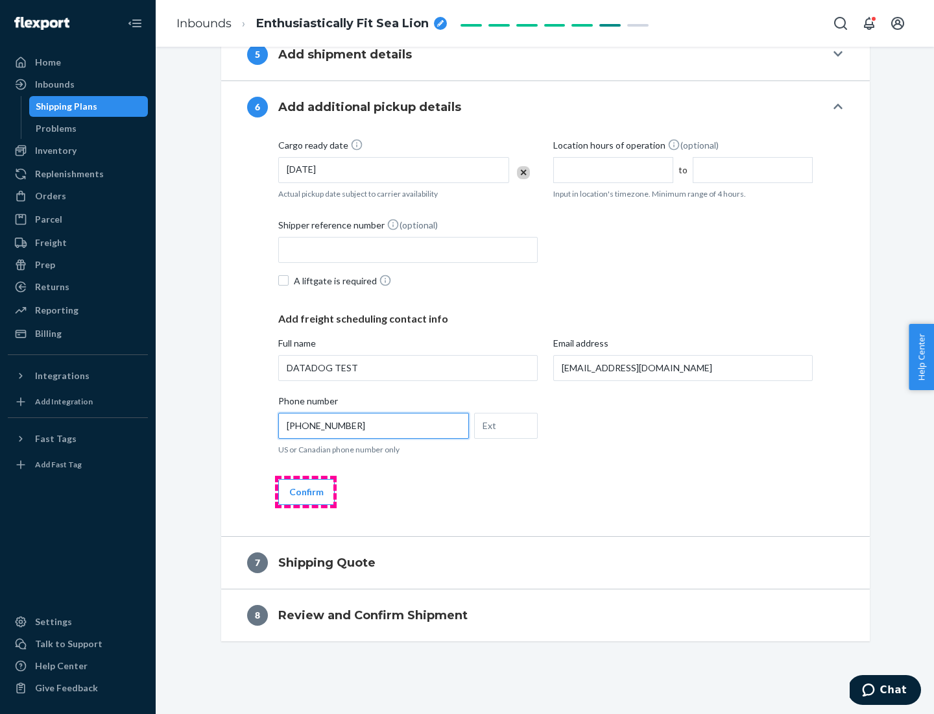
type input "[PHONE_NUMBER]"
click at [306, 491] on button "Confirm" at bounding box center [306, 492] width 56 height 26
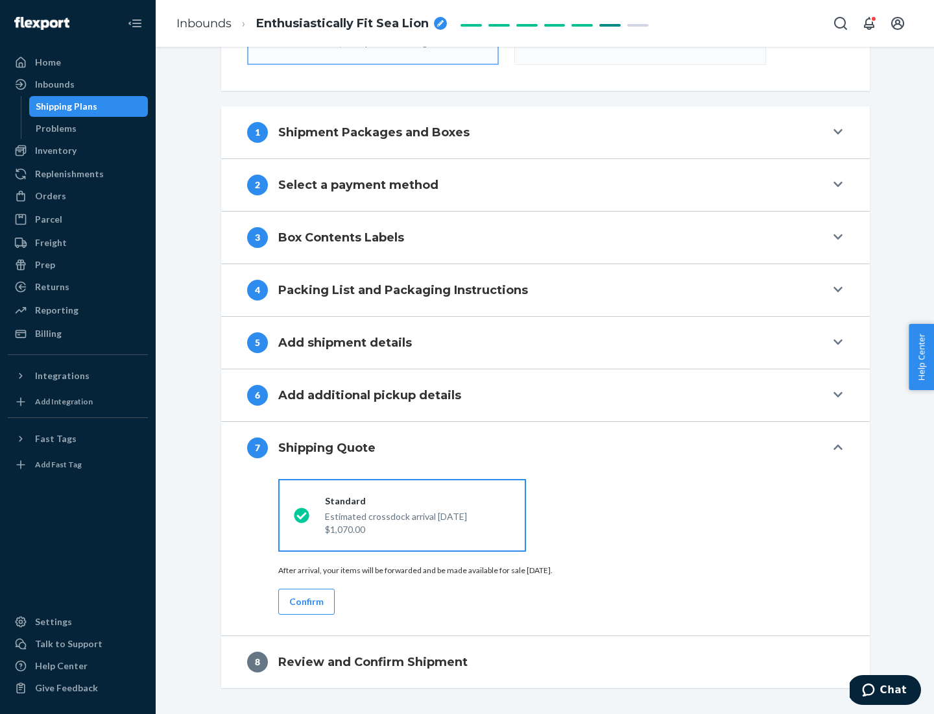
scroll to position [465, 0]
